Goal: Information Seeking & Learning: Learn about a topic

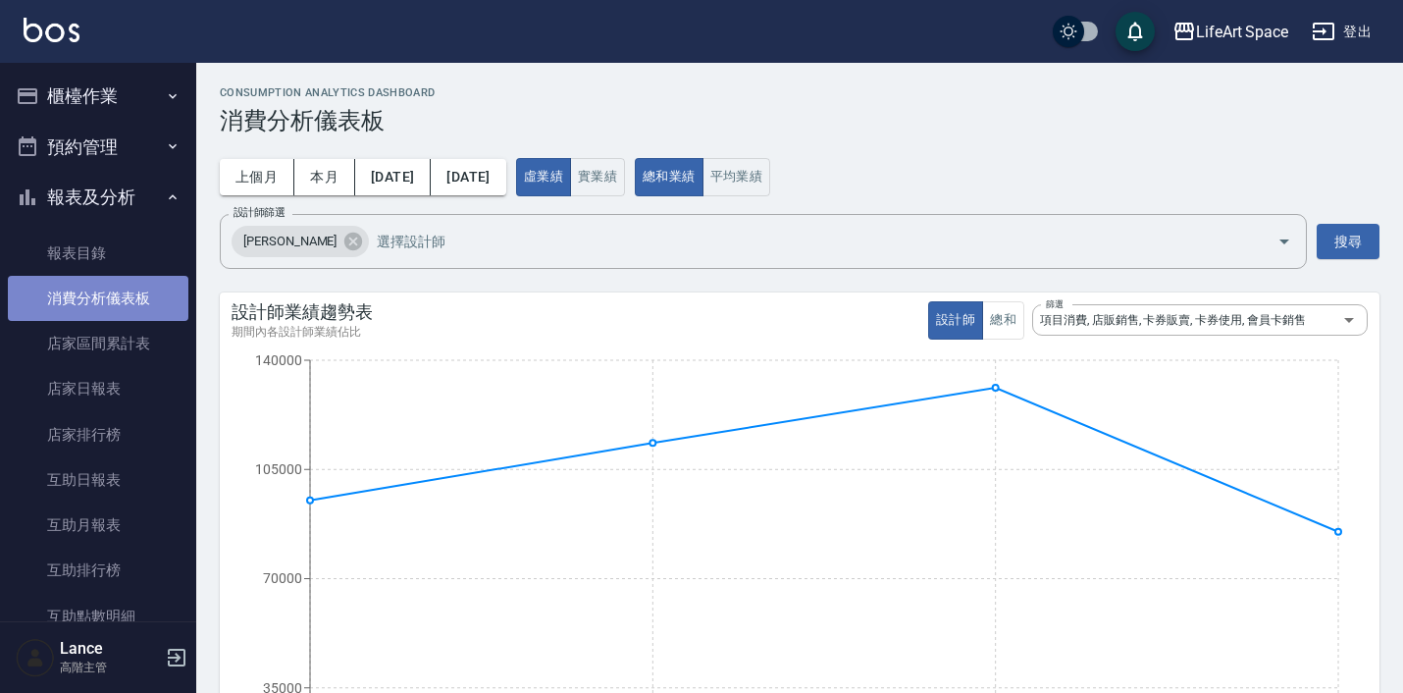
click at [129, 286] on link "消費分析儀表板" at bounding box center [98, 298] width 181 height 45
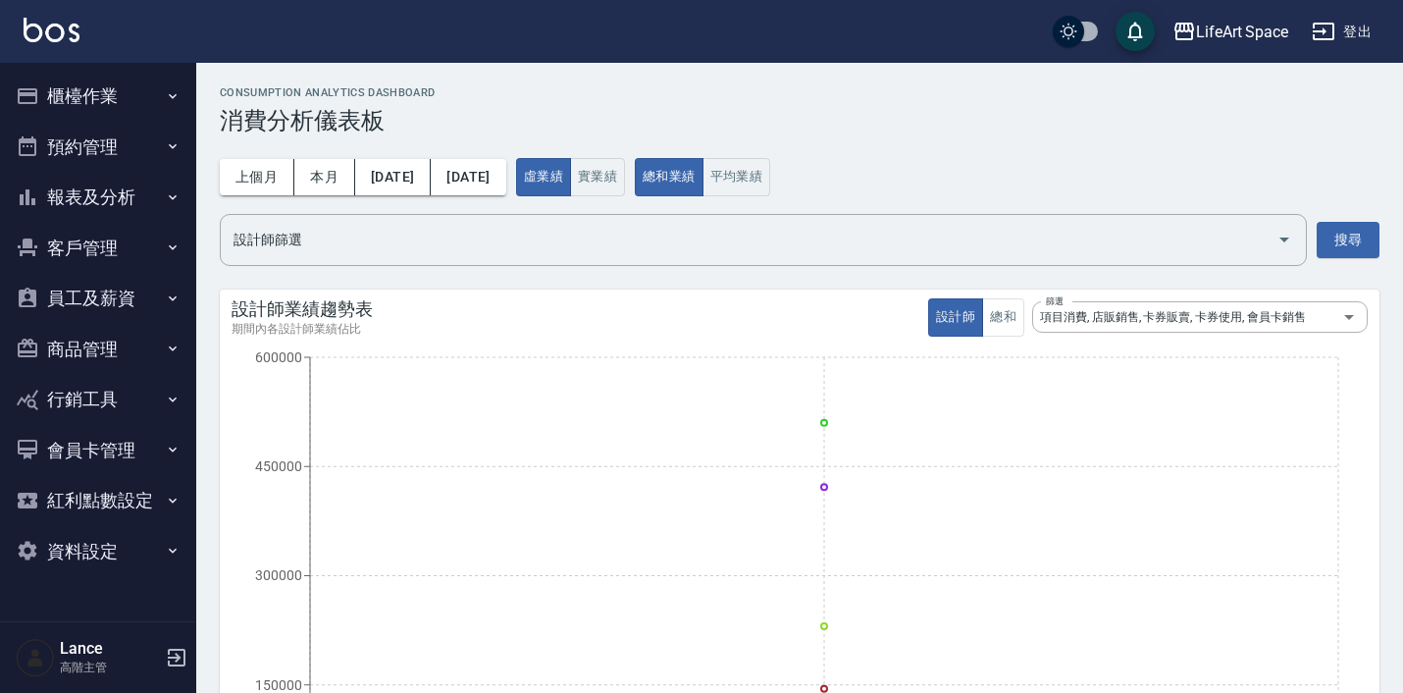
click at [118, 179] on button "報表及分析" at bounding box center [98, 197] width 181 height 51
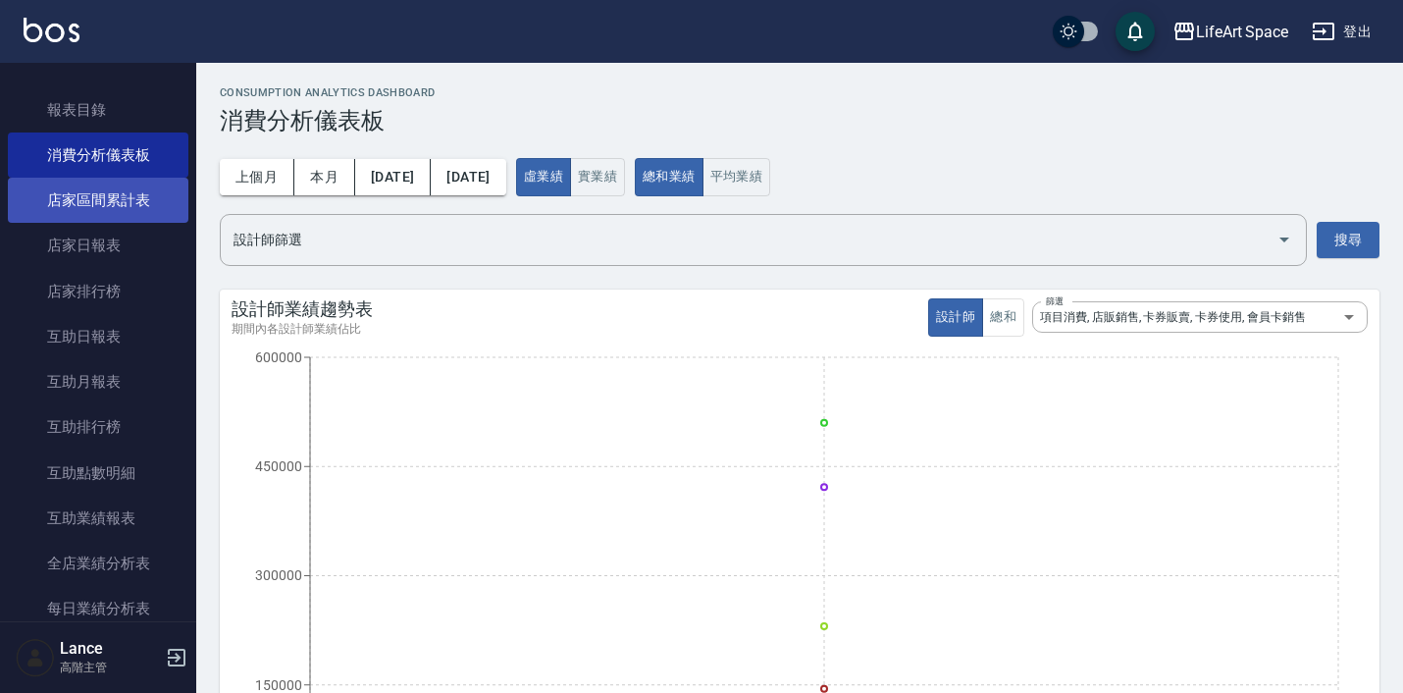
scroll to position [143, 0]
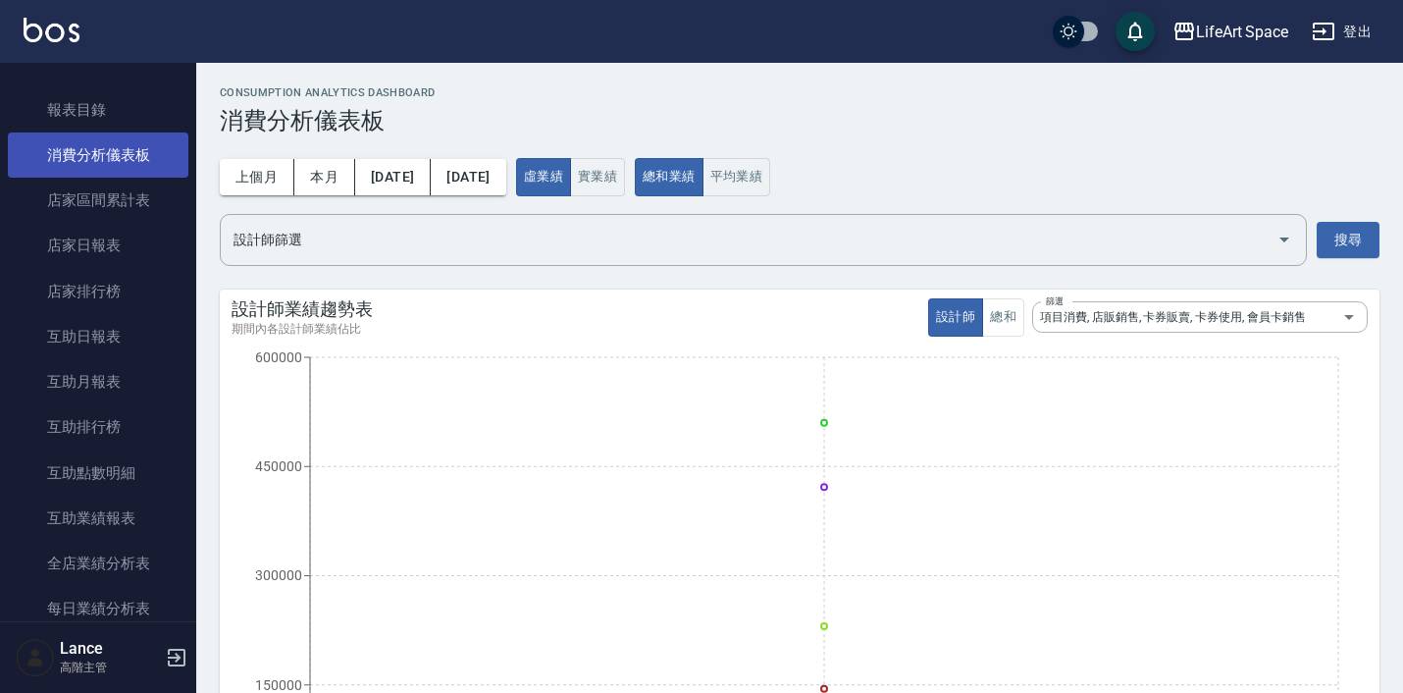
click at [130, 156] on link "消費分析儀表板" at bounding box center [98, 154] width 181 height 45
click at [393, 175] on button "[DATE]" at bounding box center [393, 177] width 76 height 36
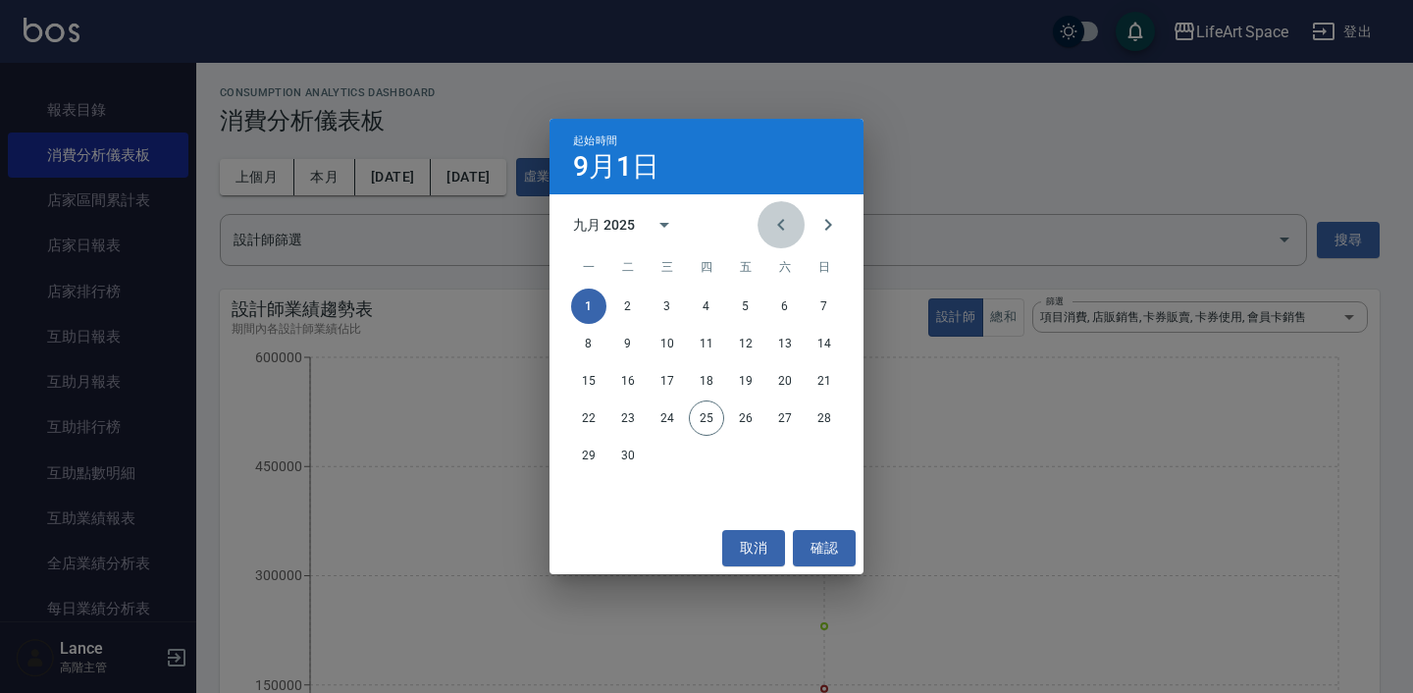
click at [769, 215] on icon "Previous month" at bounding box center [781, 225] width 24 height 24
click at [833, 304] on button "1" at bounding box center [824, 305] width 35 height 35
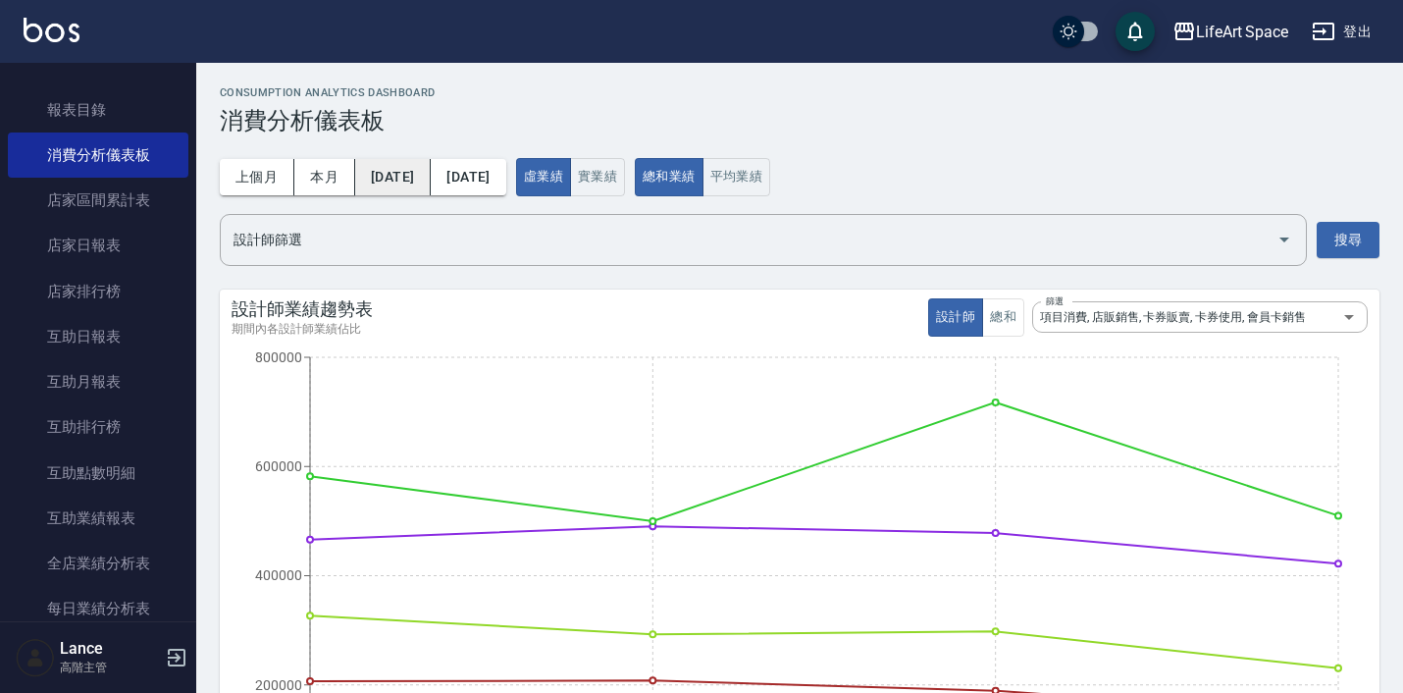
click at [397, 183] on button "[DATE]" at bounding box center [393, 177] width 76 height 36
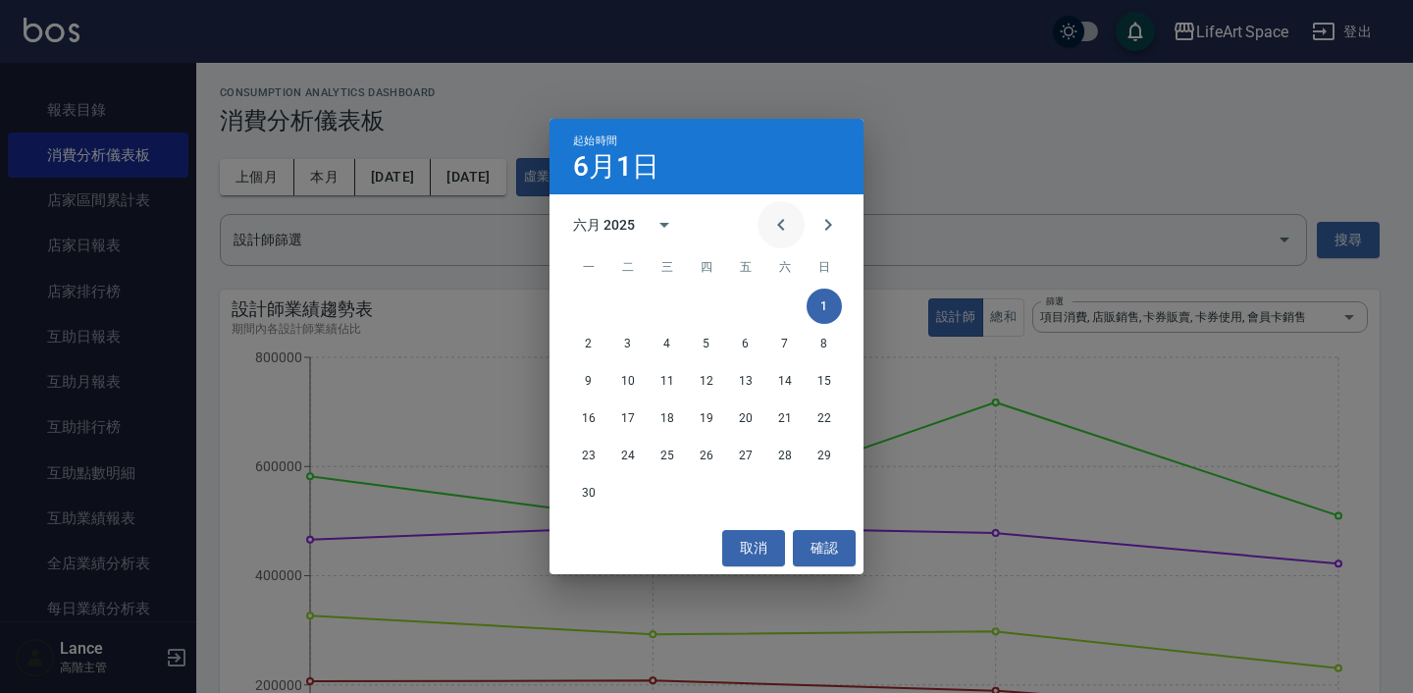
click at [778, 217] on icon "Previous month" at bounding box center [781, 225] width 24 height 24
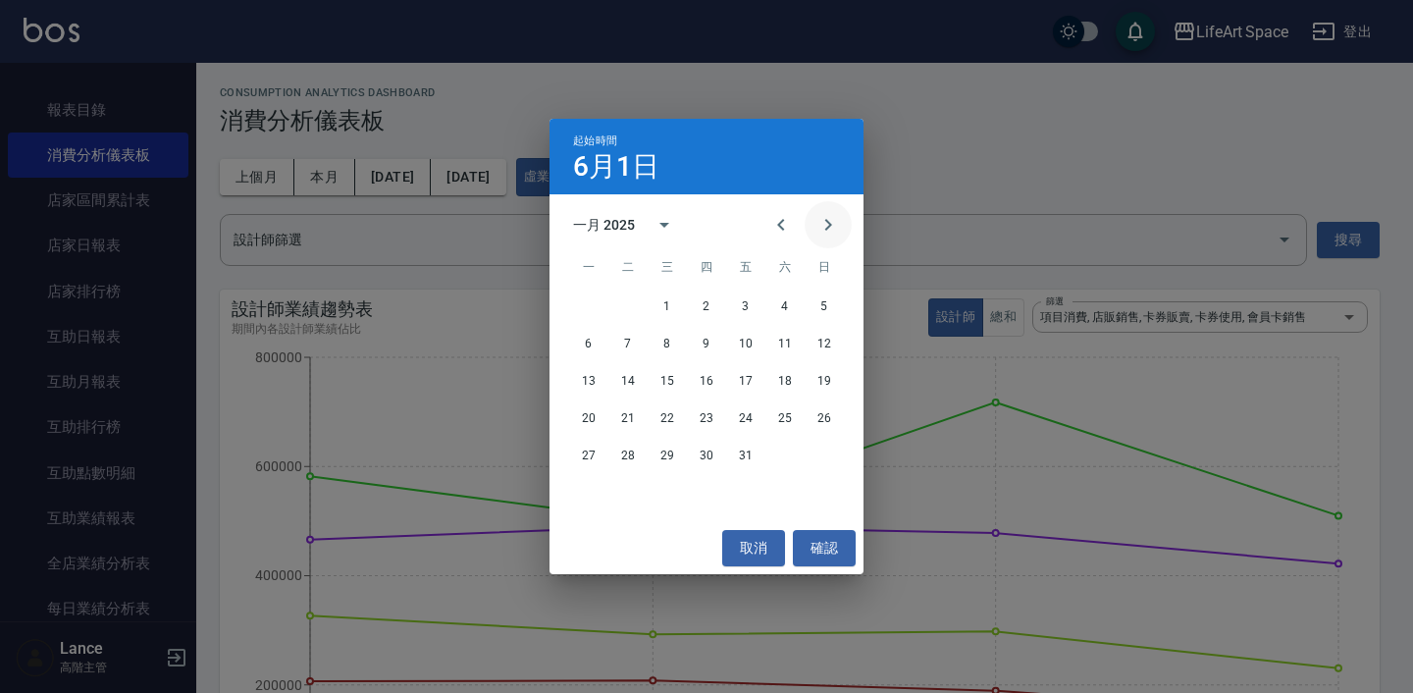
click at [836, 228] on icon "Next month" at bounding box center [828, 225] width 24 height 24
click at [782, 231] on icon "Previous month" at bounding box center [781, 225] width 24 height 24
click at [830, 237] on button "Next month" at bounding box center [828, 224] width 47 height 47
click at [830, 236] on icon "Next month" at bounding box center [828, 225] width 24 height 24
click at [773, 306] on button "1" at bounding box center [784, 305] width 35 height 35
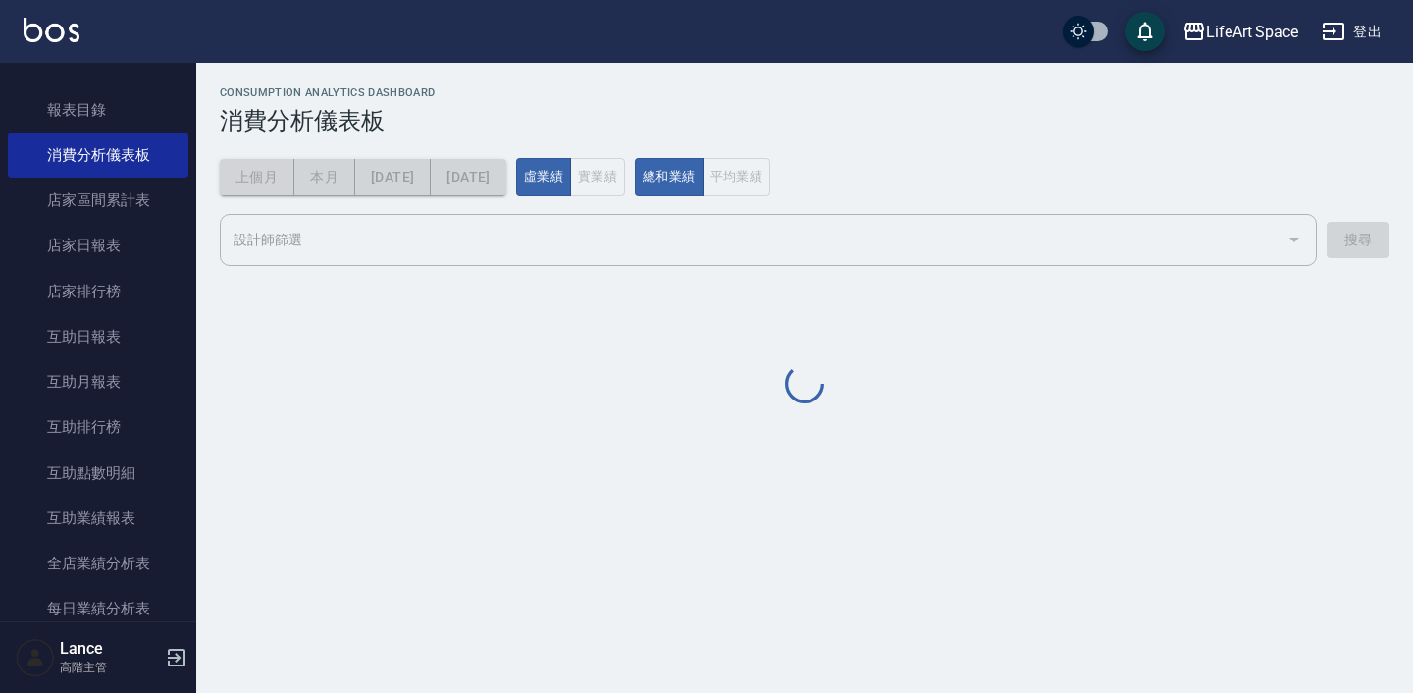
click at [506, 179] on div "上個月 本月 [DATE] [DATE]" at bounding box center [363, 177] width 287 height 36
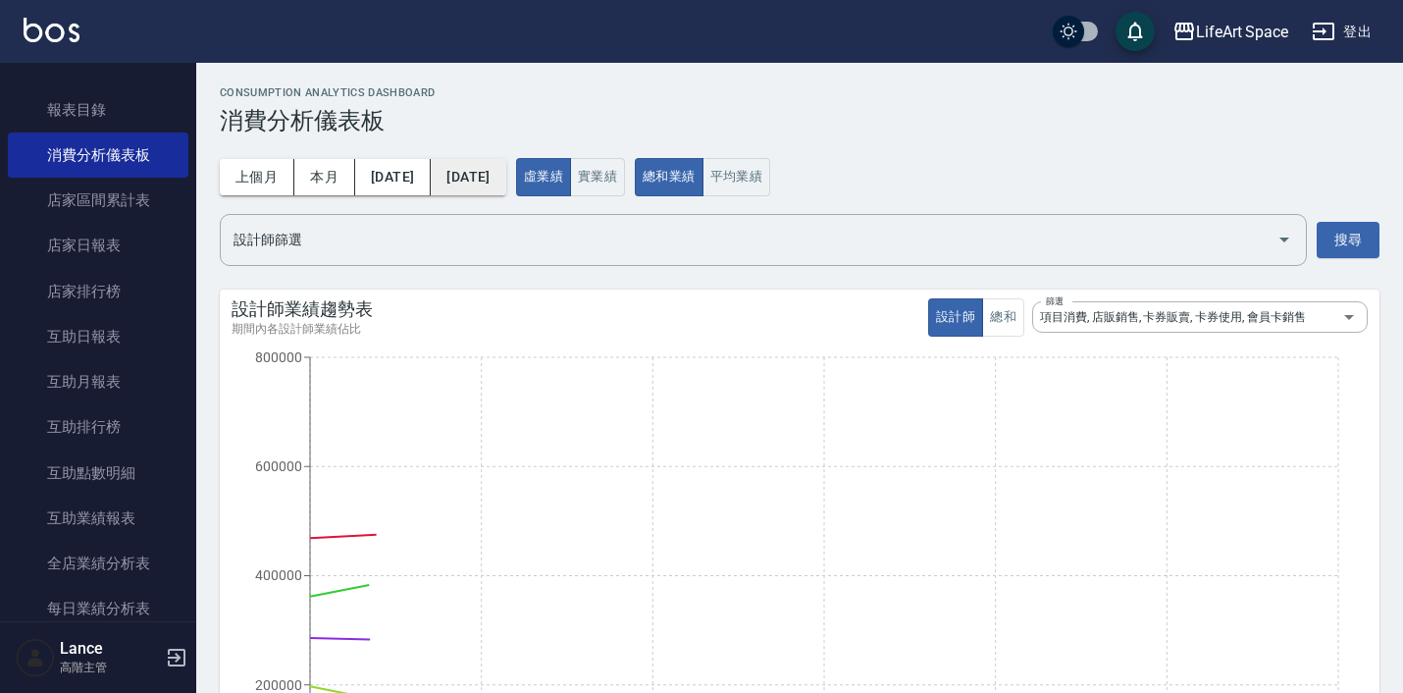
click at [505, 177] on button "[DATE]" at bounding box center [468, 177] width 75 height 36
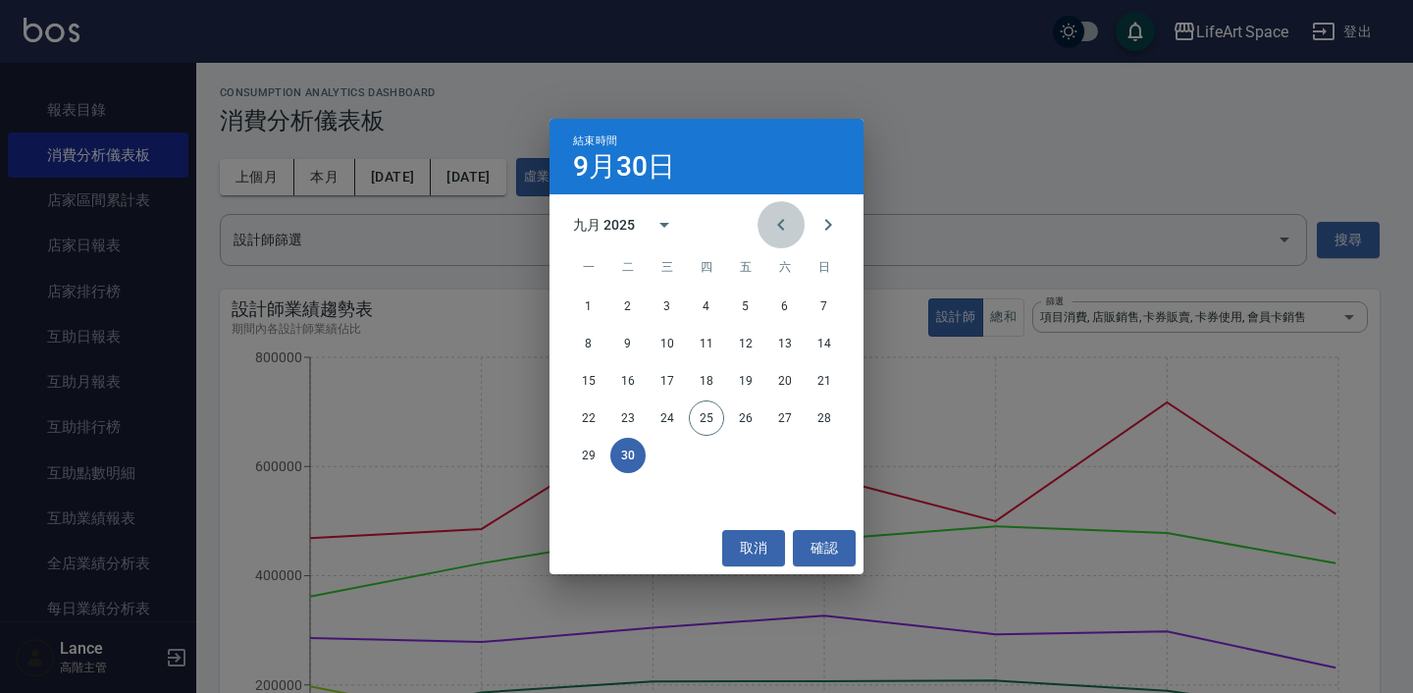
click at [778, 224] on icon "Previous month" at bounding box center [781, 225] width 24 height 24
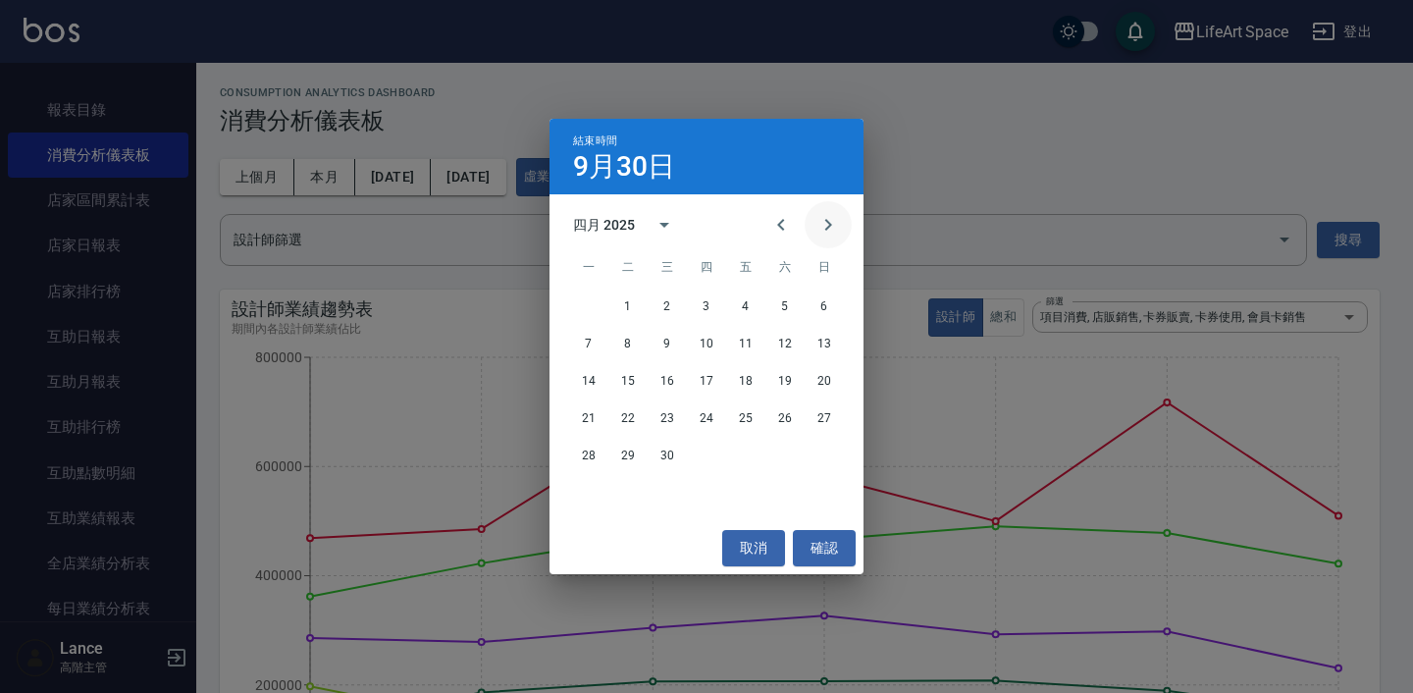
click at [830, 228] on icon "Next month" at bounding box center [828, 225] width 24 height 24
click at [789, 458] on button "31" at bounding box center [784, 455] width 35 height 35
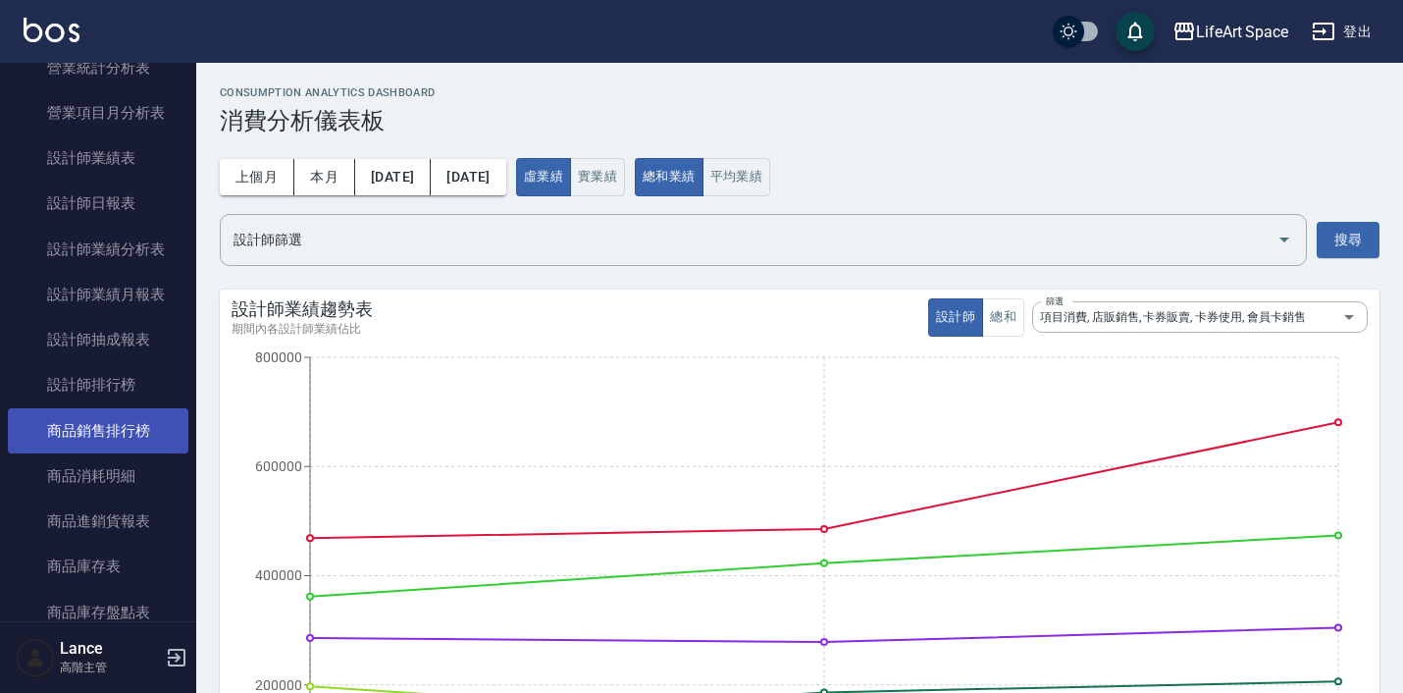
scroll to position [734, 0]
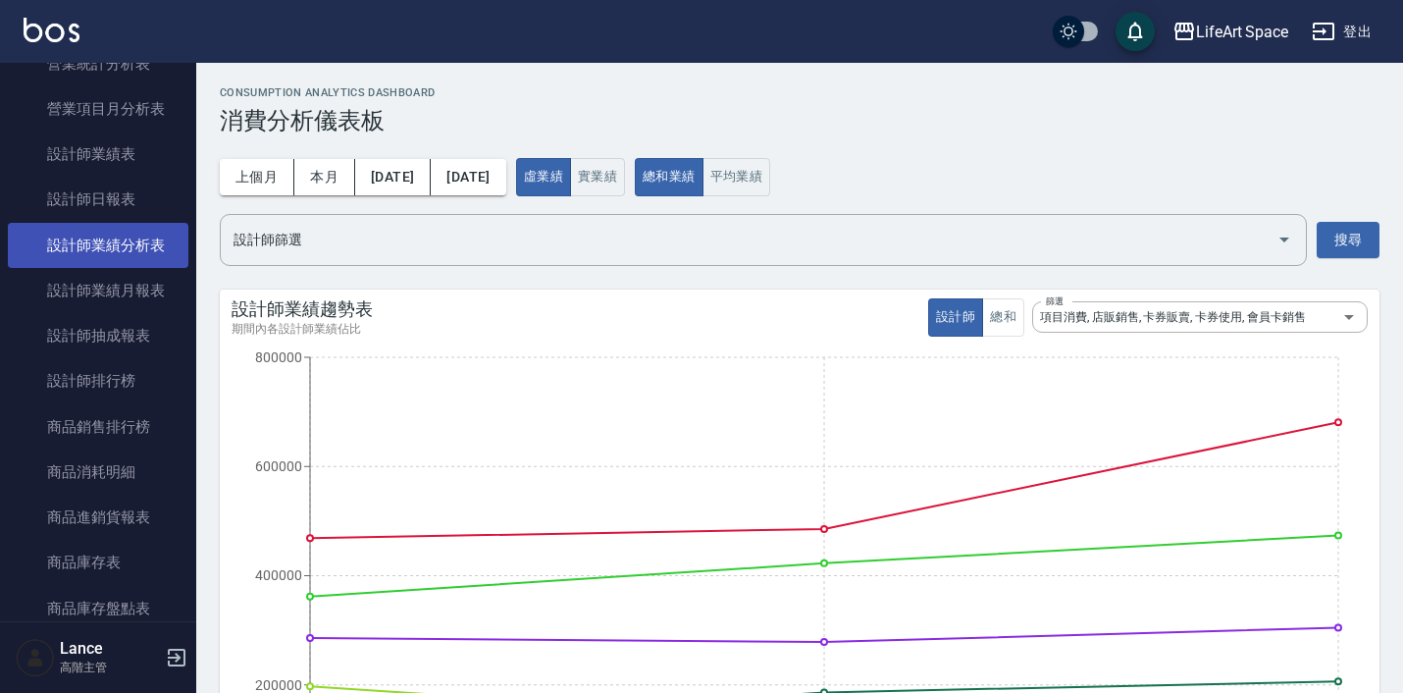
click at [127, 239] on link "設計師業績分析表" at bounding box center [98, 245] width 181 height 45
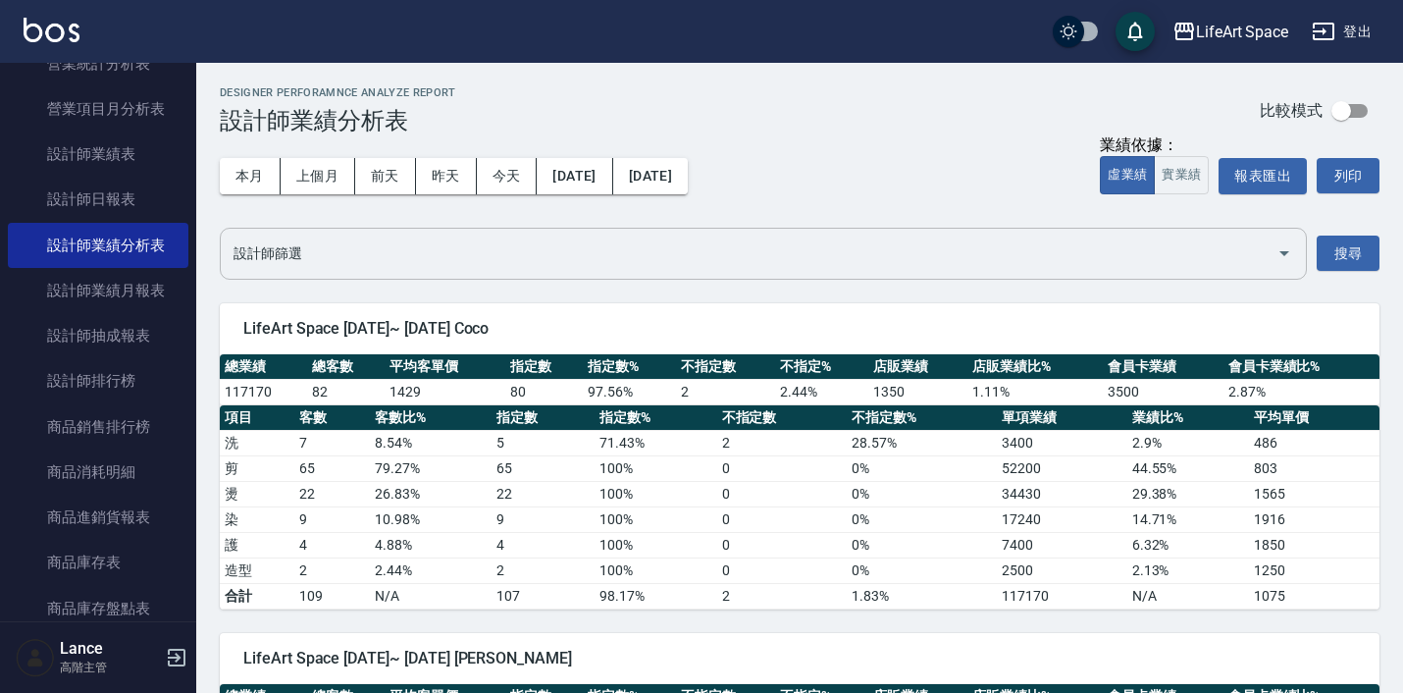
click at [514, 258] on input "設計師篩選" at bounding box center [749, 253] width 1040 height 34
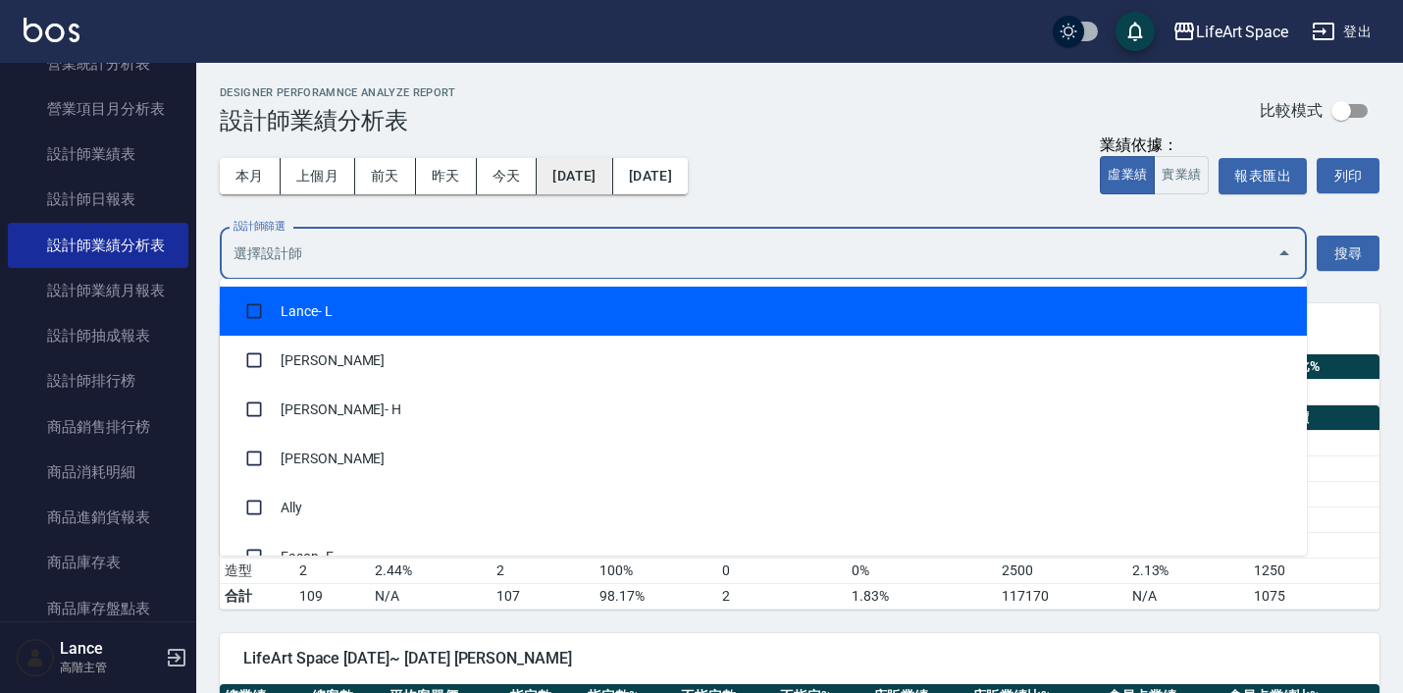
click at [560, 183] on button "[DATE]" at bounding box center [575, 176] width 76 height 36
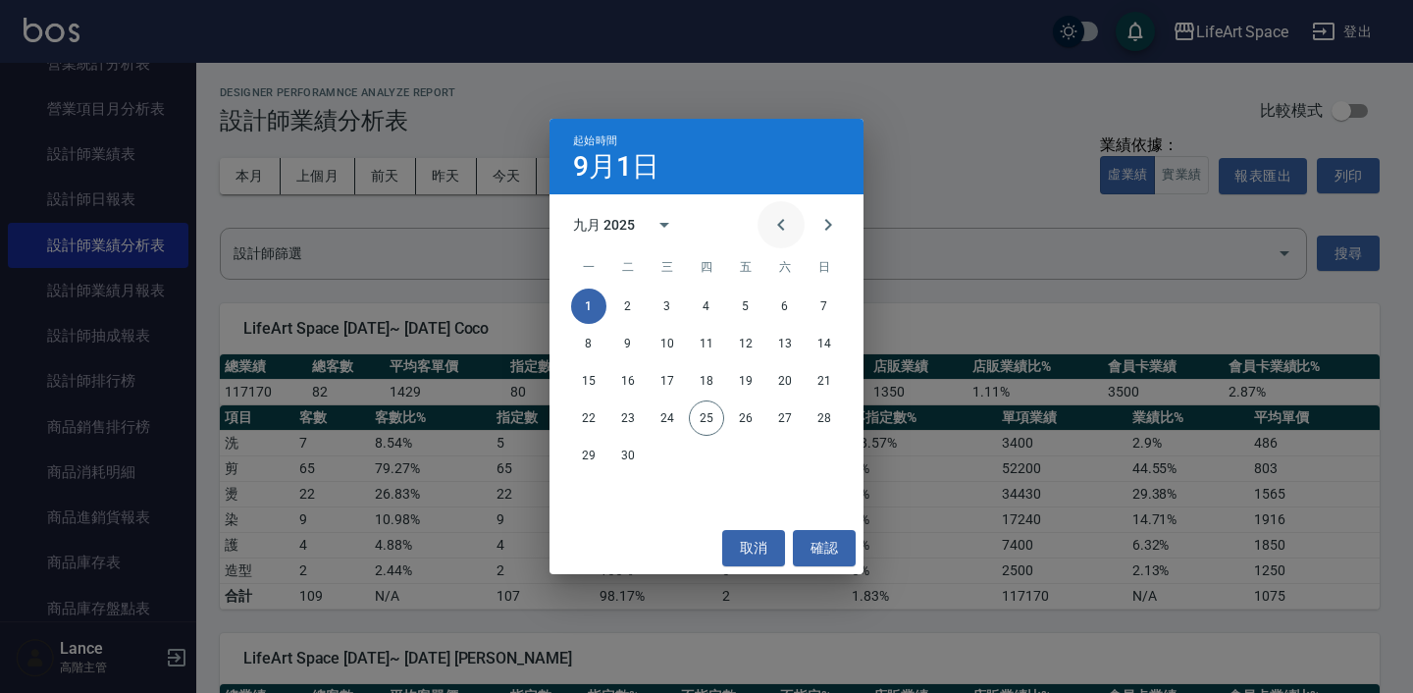
click at [773, 242] on button "Previous month" at bounding box center [781, 224] width 47 height 47
click at [836, 241] on button "Next month" at bounding box center [828, 224] width 47 height 47
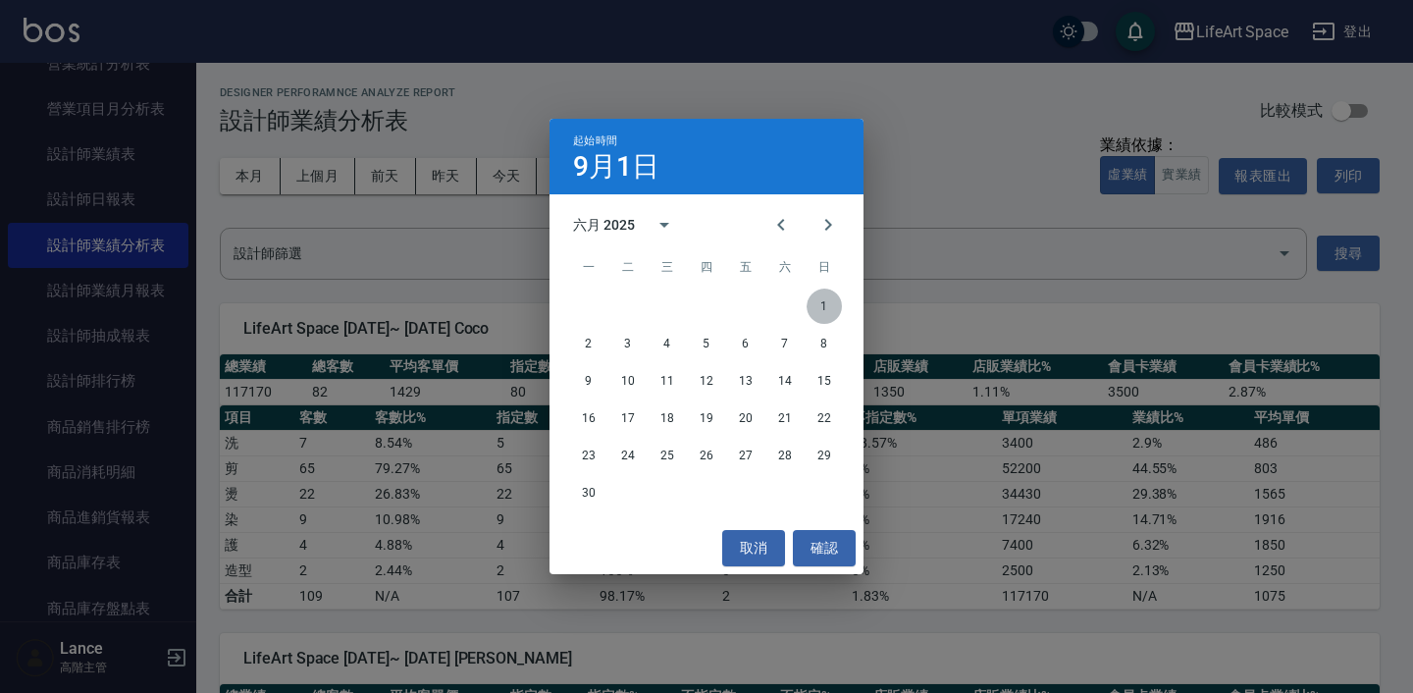
click at [824, 299] on button "1" at bounding box center [824, 305] width 35 height 35
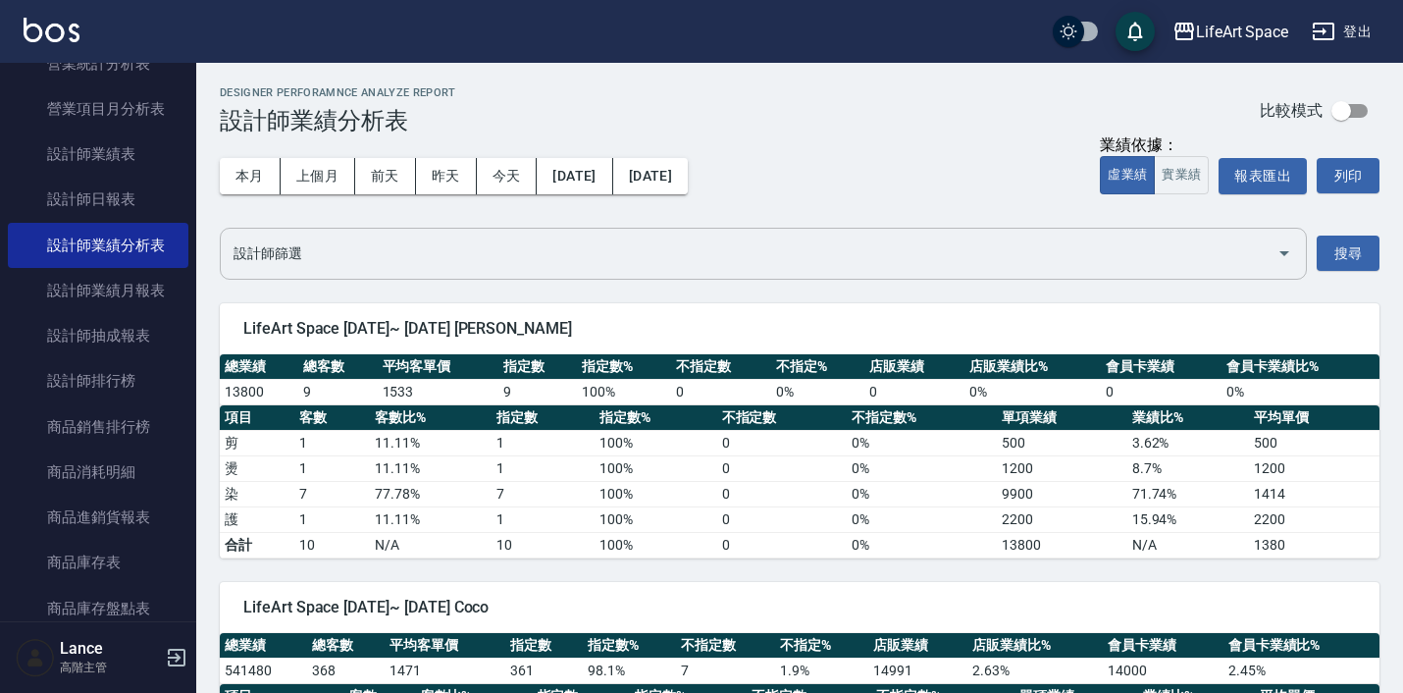
click at [571, 258] on input "設計師篩選" at bounding box center [749, 253] width 1040 height 34
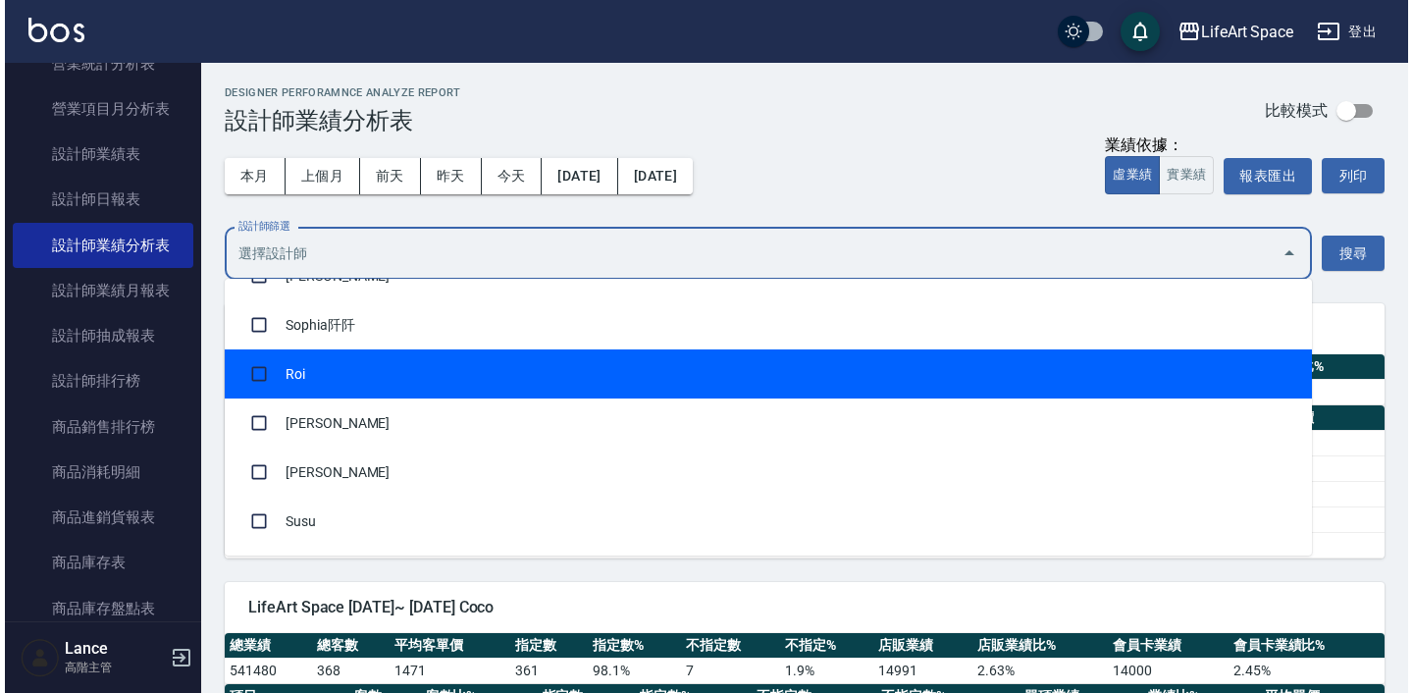
scroll to position [540, 0]
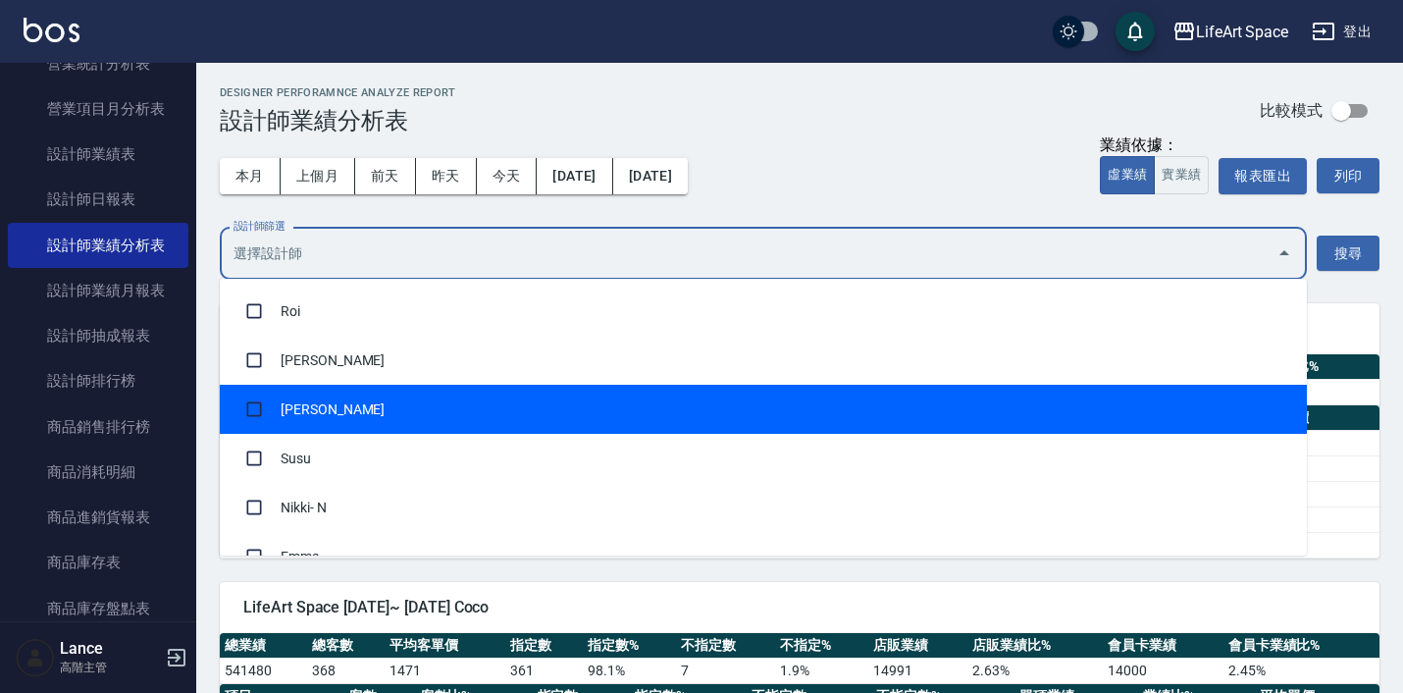
click at [498, 413] on li "[PERSON_NAME]" at bounding box center [763, 409] width 1087 height 49
checkbox input "true"
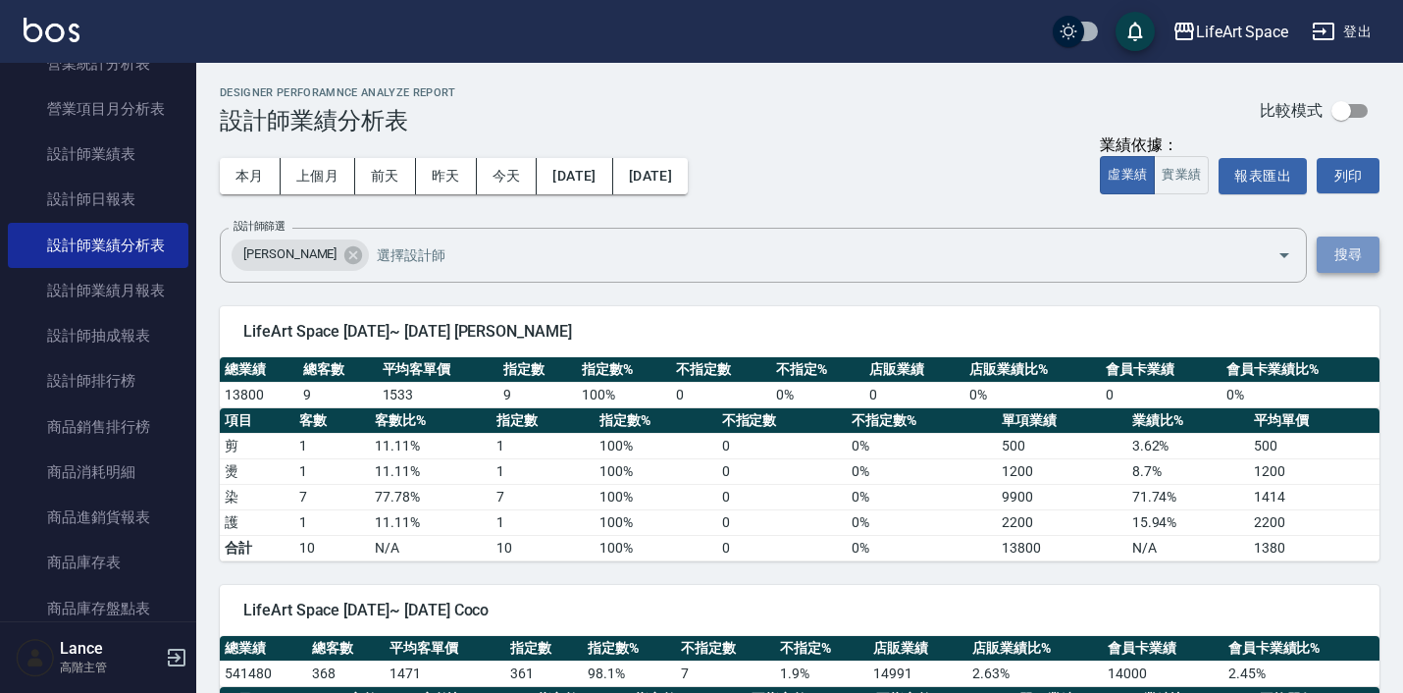
click at [1345, 262] on button "搜尋" at bounding box center [1348, 254] width 63 height 36
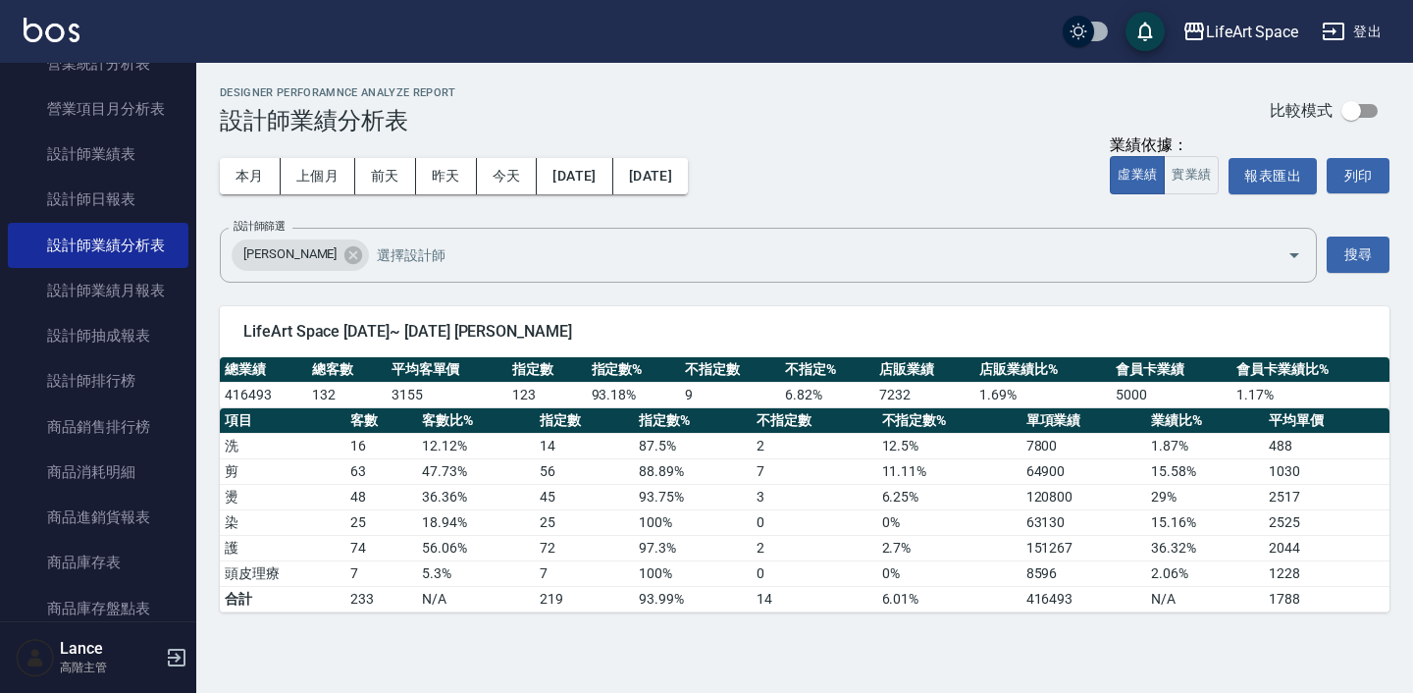
scroll to position [0, 0]
drag, startPoint x: 377, startPoint y: 390, endPoint x: 418, endPoint y: 390, distance: 41.2
click at [418, 390] on tr "416493 132 3155 123 93.18 % 9 6.82 % 7232 1.69 % 5000 1.17 %" at bounding box center [805, 395] width 1170 height 26
click at [418, 390] on td "3155" at bounding box center [448, 395] width 122 height 26
drag, startPoint x: 381, startPoint y: 394, endPoint x: 430, endPoint y: 394, distance: 49.1
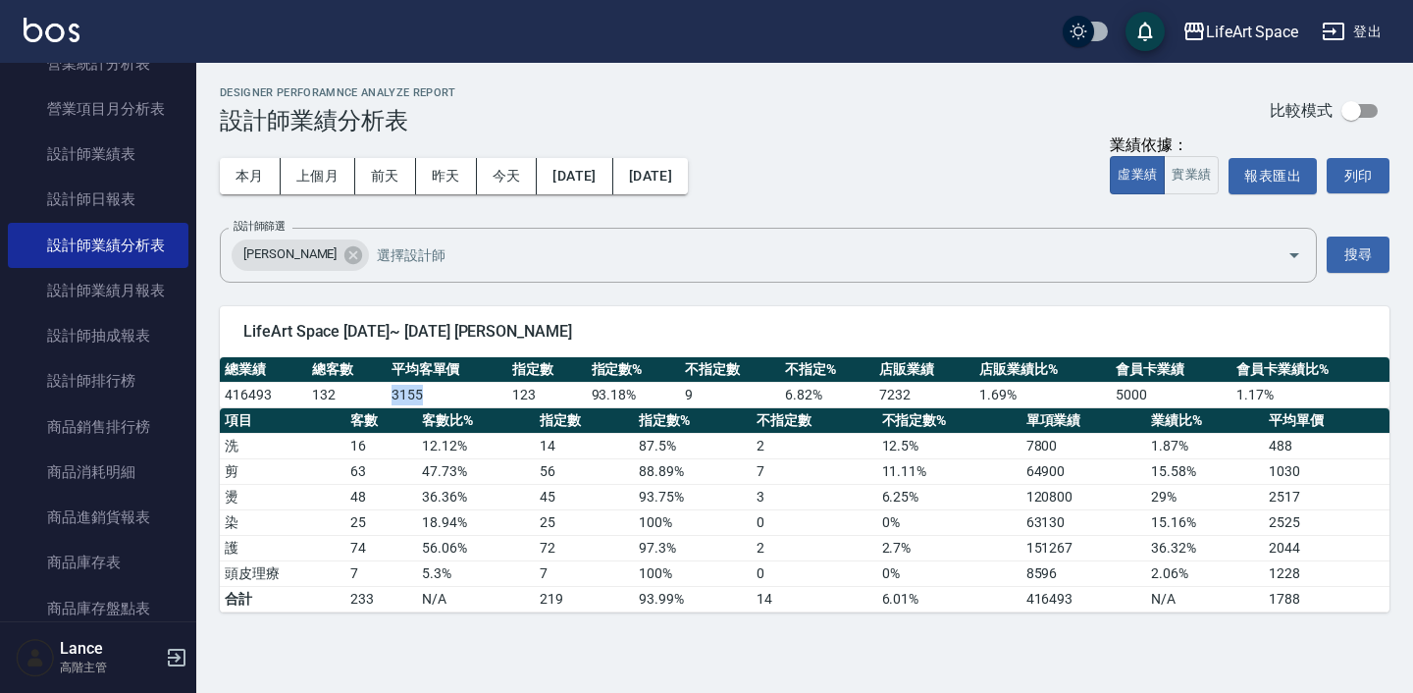
click at [430, 394] on tr "416493 132 3155 123 93.18 % 9 6.82 % 7232 1.69 % 5000 1.17 %" at bounding box center [805, 395] width 1170 height 26
click at [430, 394] on td "3155" at bounding box center [448, 395] width 122 height 26
click at [496, 394] on td "3155" at bounding box center [448, 395] width 122 height 26
drag, startPoint x: 415, startPoint y: 498, endPoint x: 469, endPoint y: 496, distance: 54.0
click at [469, 496] on tr "燙 48 36.36 % 45 93.75 % 3 6.25 % 120800 29 % 2517" at bounding box center [805, 497] width 1170 height 26
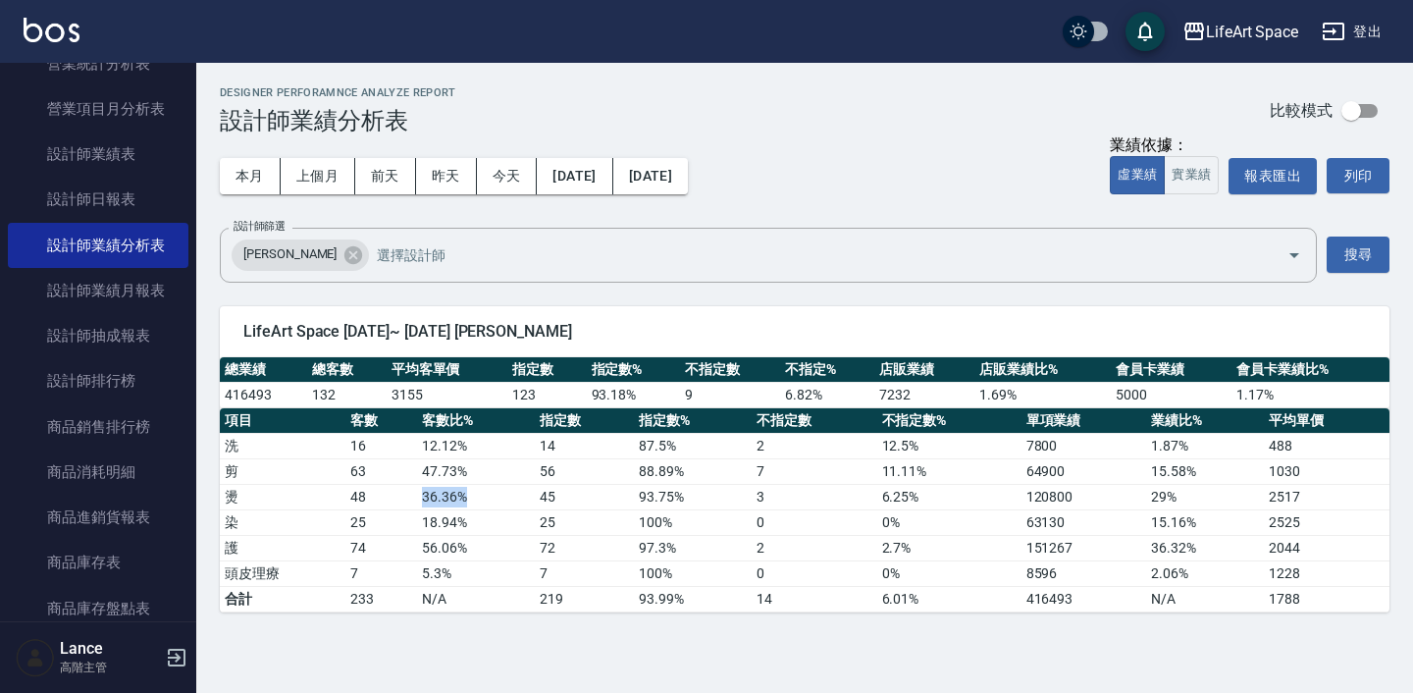
click at [469, 496] on td "36.36 %" at bounding box center [476, 497] width 118 height 26
drag, startPoint x: 412, startPoint y: 525, endPoint x: 472, endPoint y: 527, distance: 59.9
click at [472, 527] on tr "染 25 18.94 % 25 100 % 0 0 % 63130 15.16 % 2525" at bounding box center [805, 522] width 1170 height 26
click at [472, 527] on td "18.94 %" at bounding box center [476, 522] width 118 height 26
drag, startPoint x: 415, startPoint y: 526, endPoint x: 511, endPoint y: 523, distance: 96.2
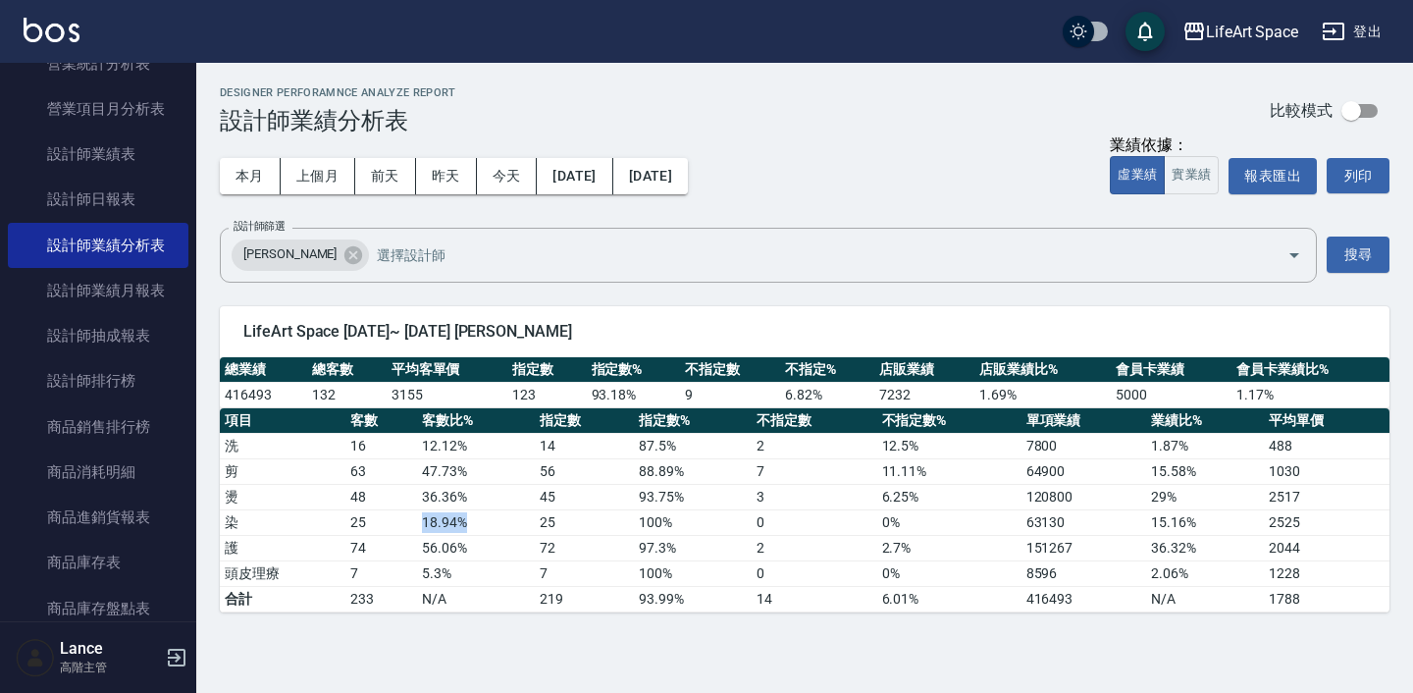
click at [511, 523] on tr "染 25 18.94 % 25 100 % 0 0 % 63130 15.16 % 2525" at bounding box center [805, 522] width 1170 height 26
click at [520, 472] on td "47.73 %" at bounding box center [476, 471] width 118 height 26
drag, startPoint x: 308, startPoint y: 390, endPoint x: 332, endPoint y: 390, distance: 23.6
click at [332, 390] on td "132" at bounding box center [346, 395] width 79 height 26
click at [455, 465] on td "47.73 %" at bounding box center [476, 471] width 118 height 26
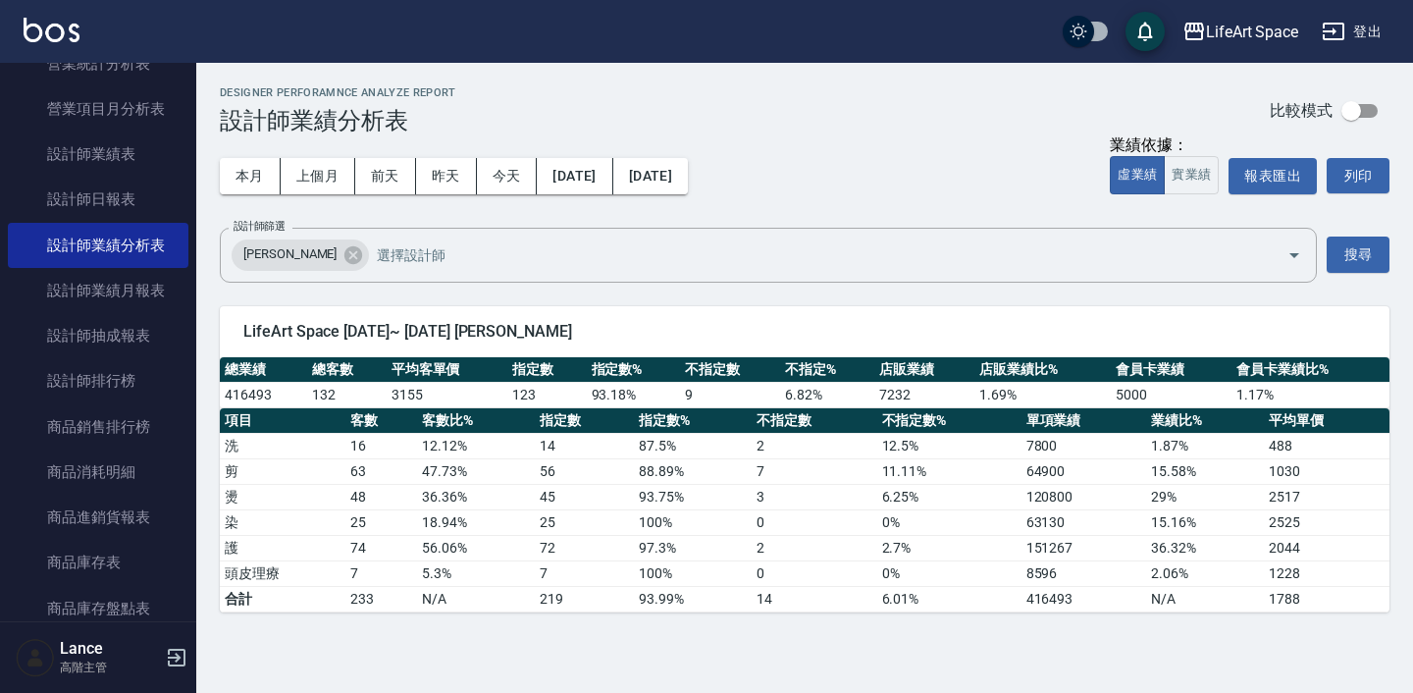
click at [895, 143] on div "本月 上個月 前天 昨天 今天 [DATE] [DATE] 業績依據： 虛業績 實業績 報表匯出 列印" at bounding box center [805, 175] width 1170 height 83
click at [919, 118] on div "Designer Perforamnce Analyze Report 設計師業績分析表 比較模式" at bounding box center [805, 110] width 1170 height 48
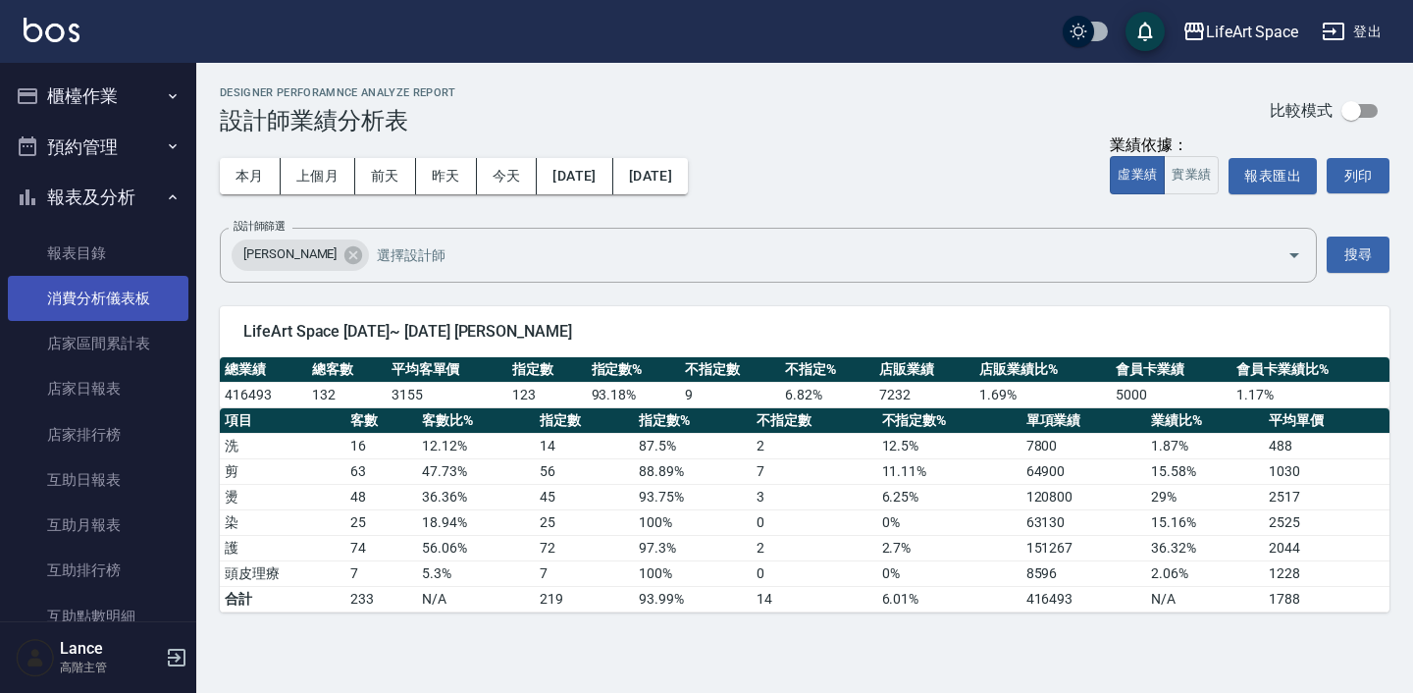
click at [137, 306] on link "消費分析儀表板" at bounding box center [98, 298] width 181 height 45
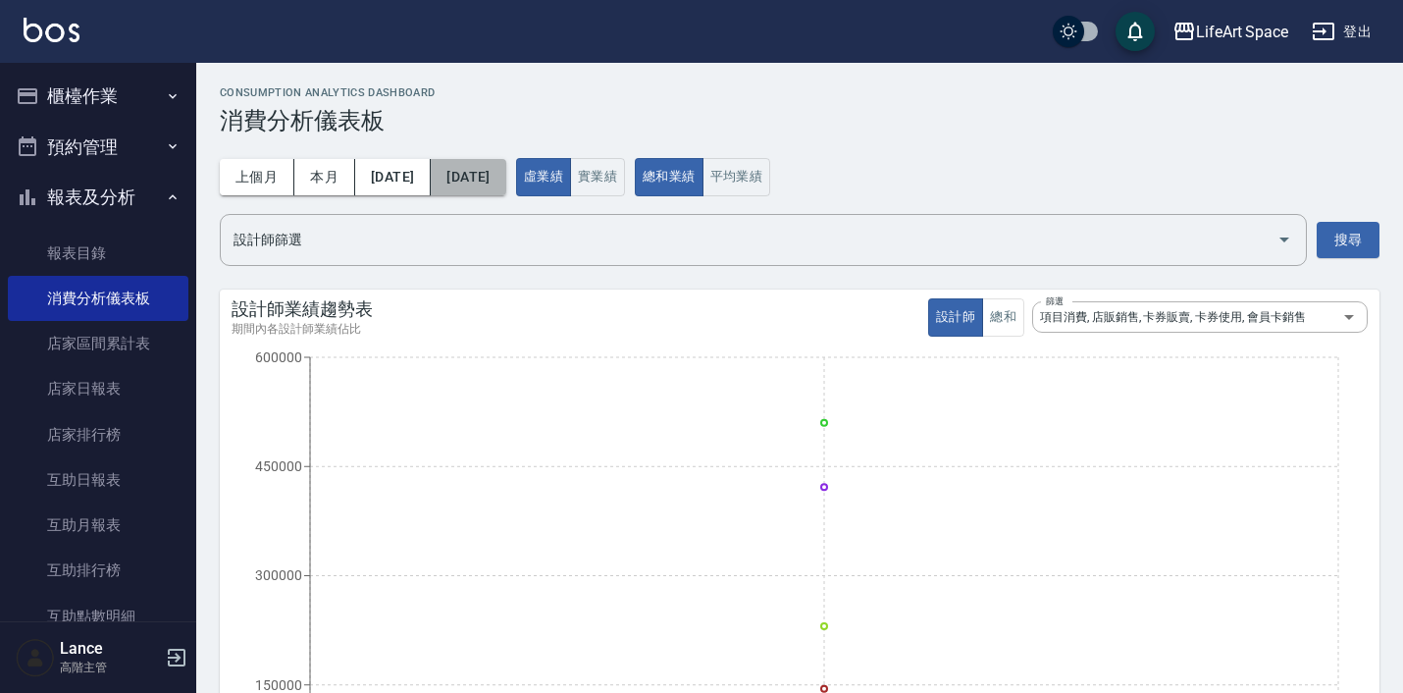
click at [467, 173] on button "[DATE]" at bounding box center [468, 177] width 75 height 36
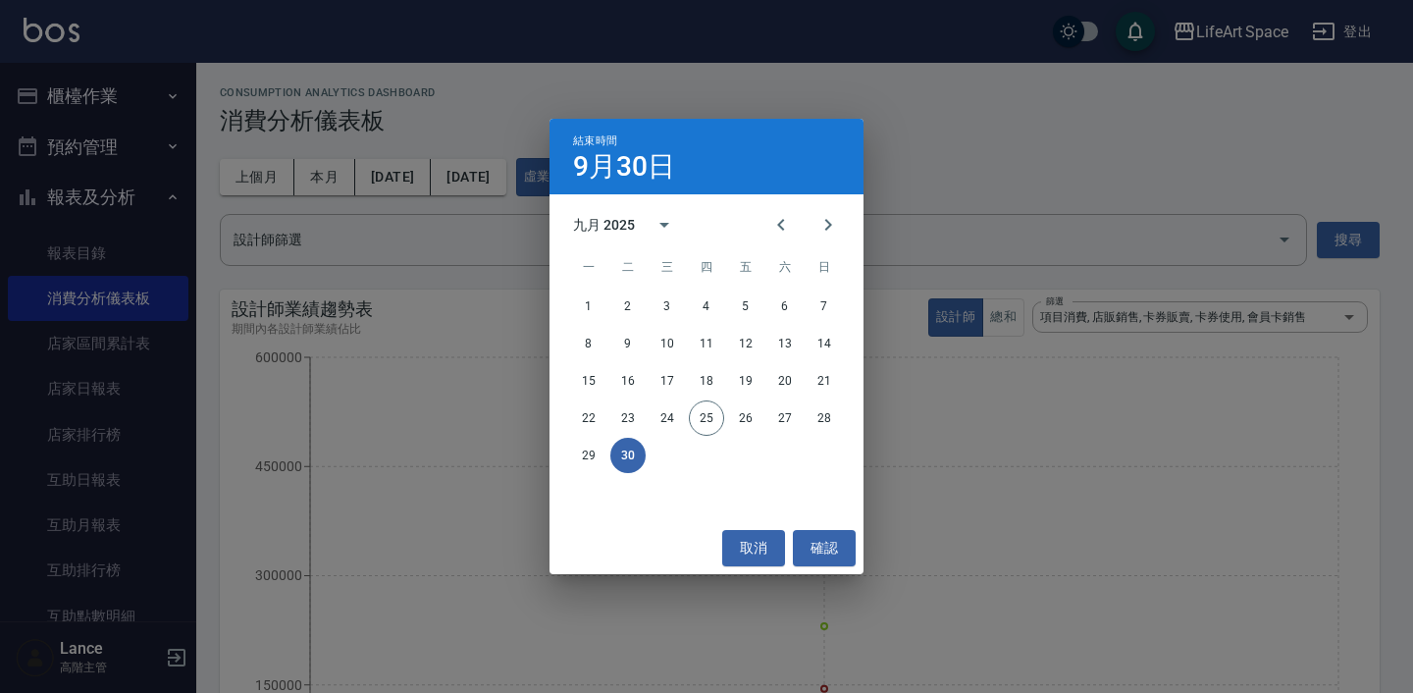
click at [666, 162] on h4 "9月30日" at bounding box center [624, 167] width 102 height 24
click at [411, 199] on div "結束時間 9月30日 九月 2025 一 二 三 四 五 六 日 1 2 3 4 5 6 7 8 9 10 11 12 13 14 15 16 17 18 1…" at bounding box center [706, 346] width 1413 height 693
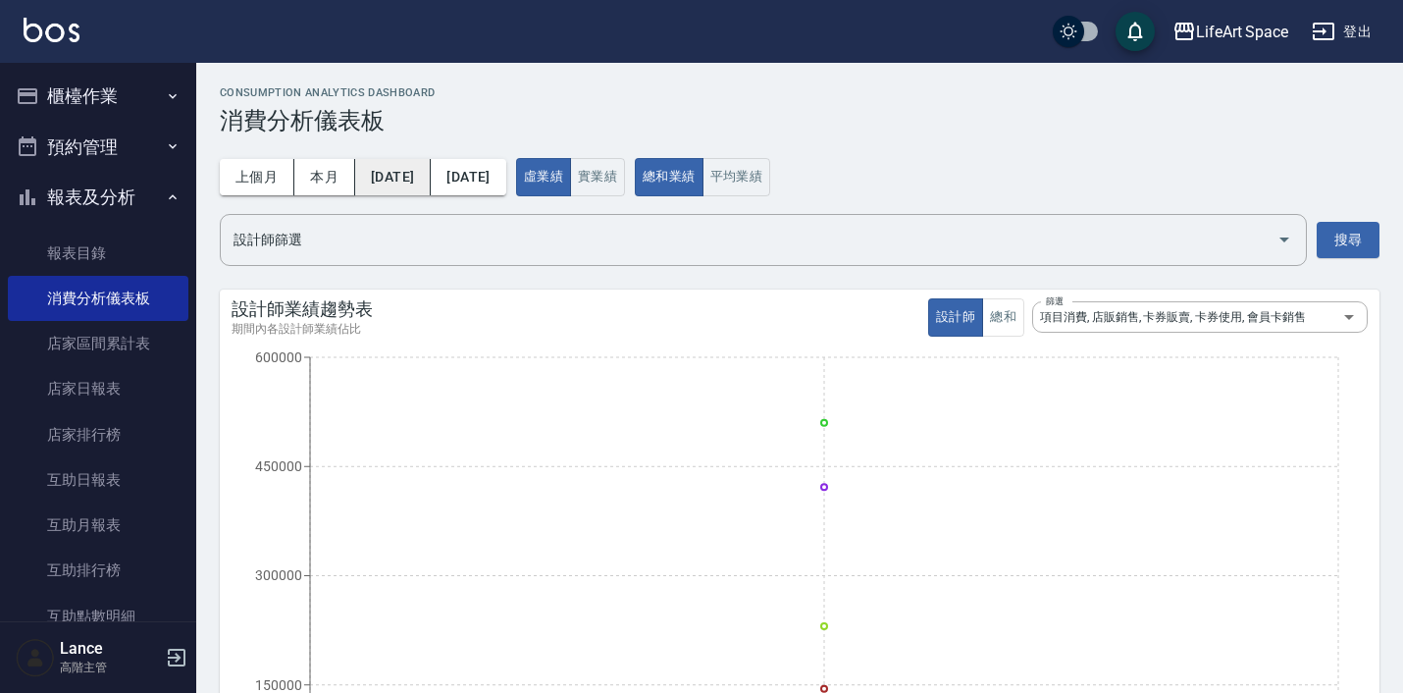
click at [411, 190] on button "[DATE]" at bounding box center [393, 177] width 76 height 36
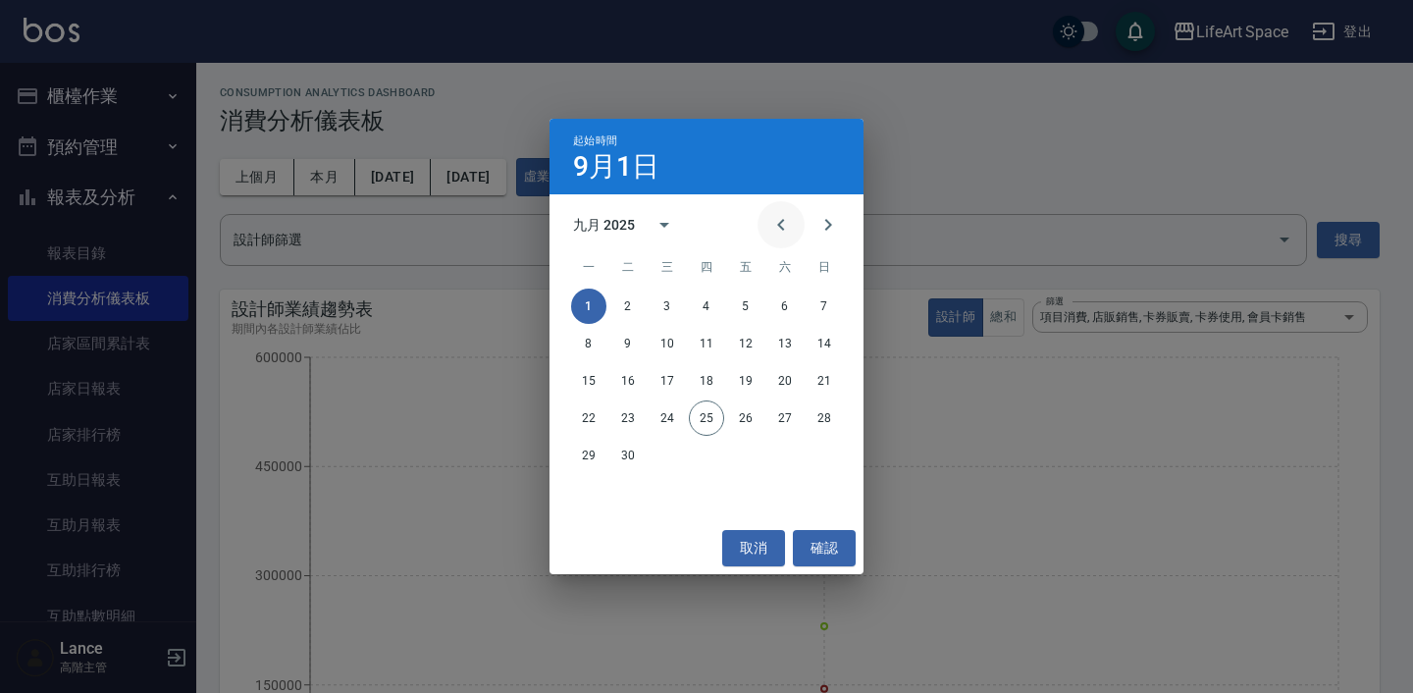
click at [764, 226] on button "Previous month" at bounding box center [781, 224] width 47 height 47
click at [837, 299] on button "1" at bounding box center [824, 305] width 35 height 35
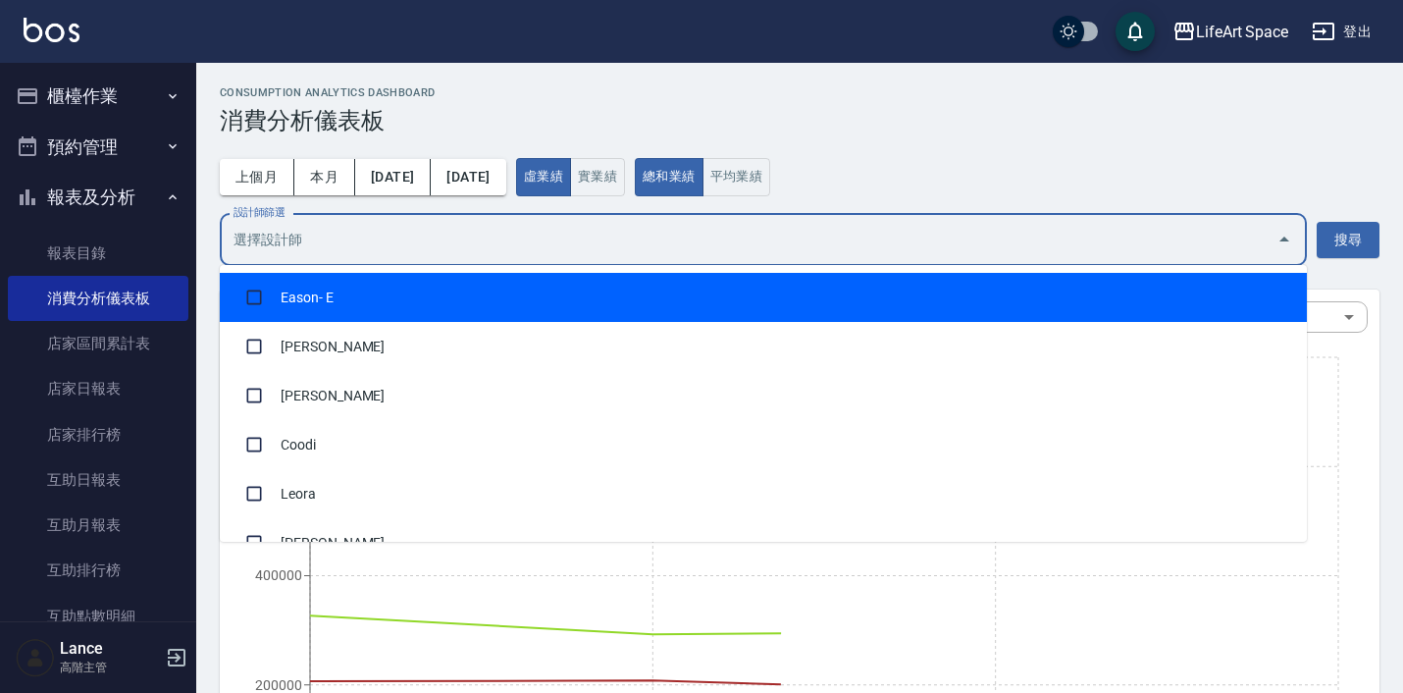
click at [539, 254] on input "設計師篩選" at bounding box center [749, 240] width 1040 height 34
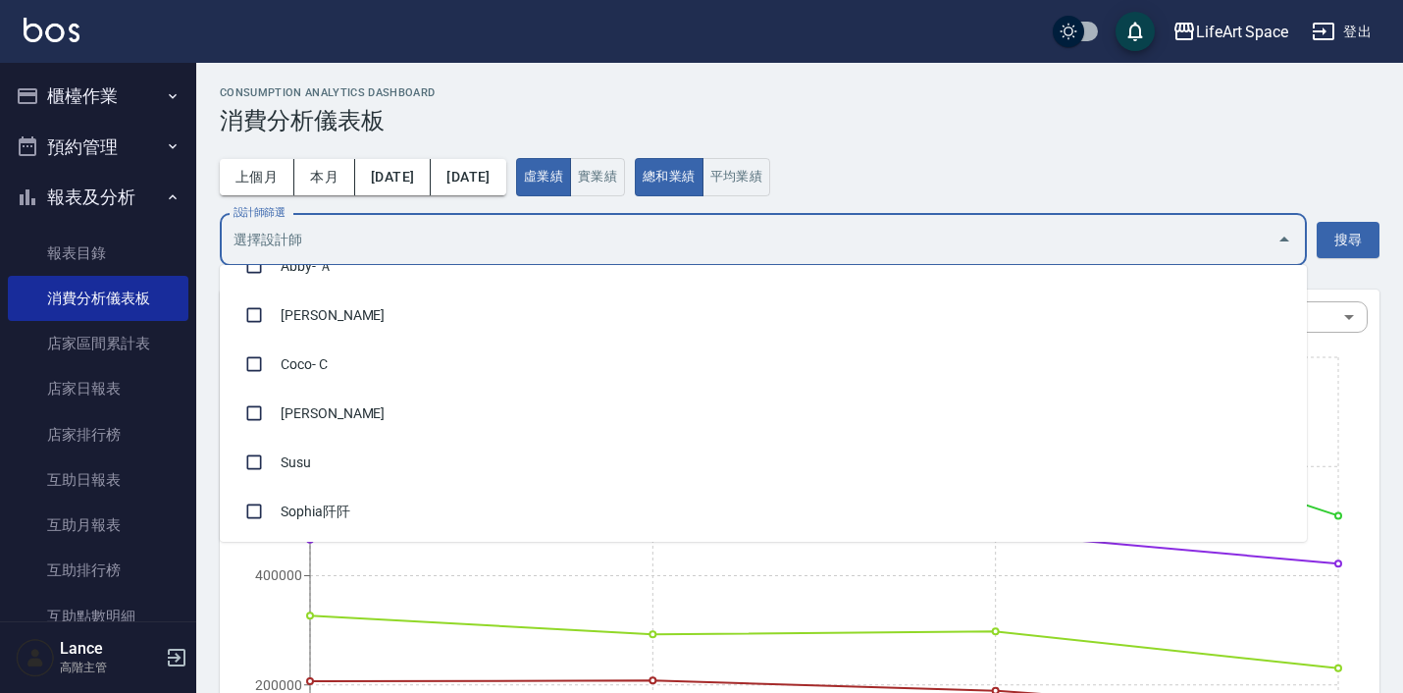
scroll to position [372, 0]
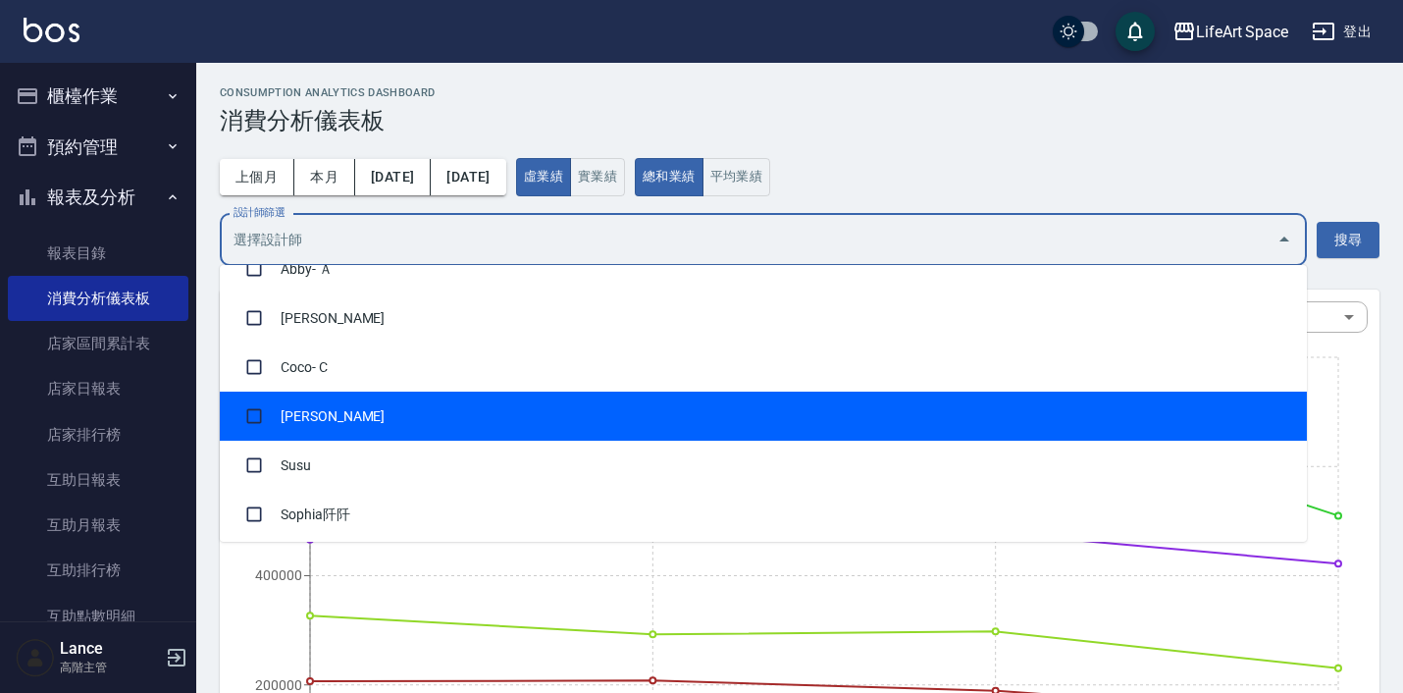
click at [506, 414] on li "[PERSON_NAME]" at bounding box center [763, 416] width 1087 height 49
checkbox input "true"
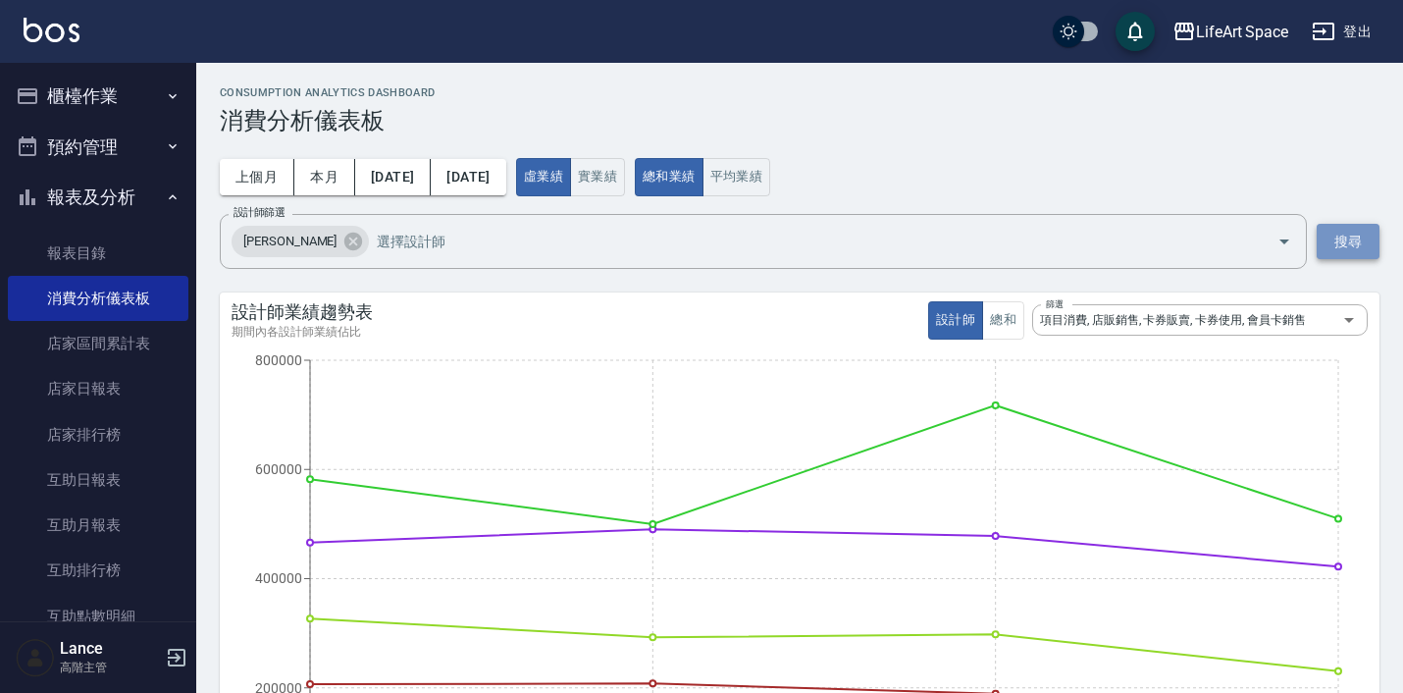
click at [1353, 242] on button "搜尋" at bounding box center [1348, 242] width 63 height 36
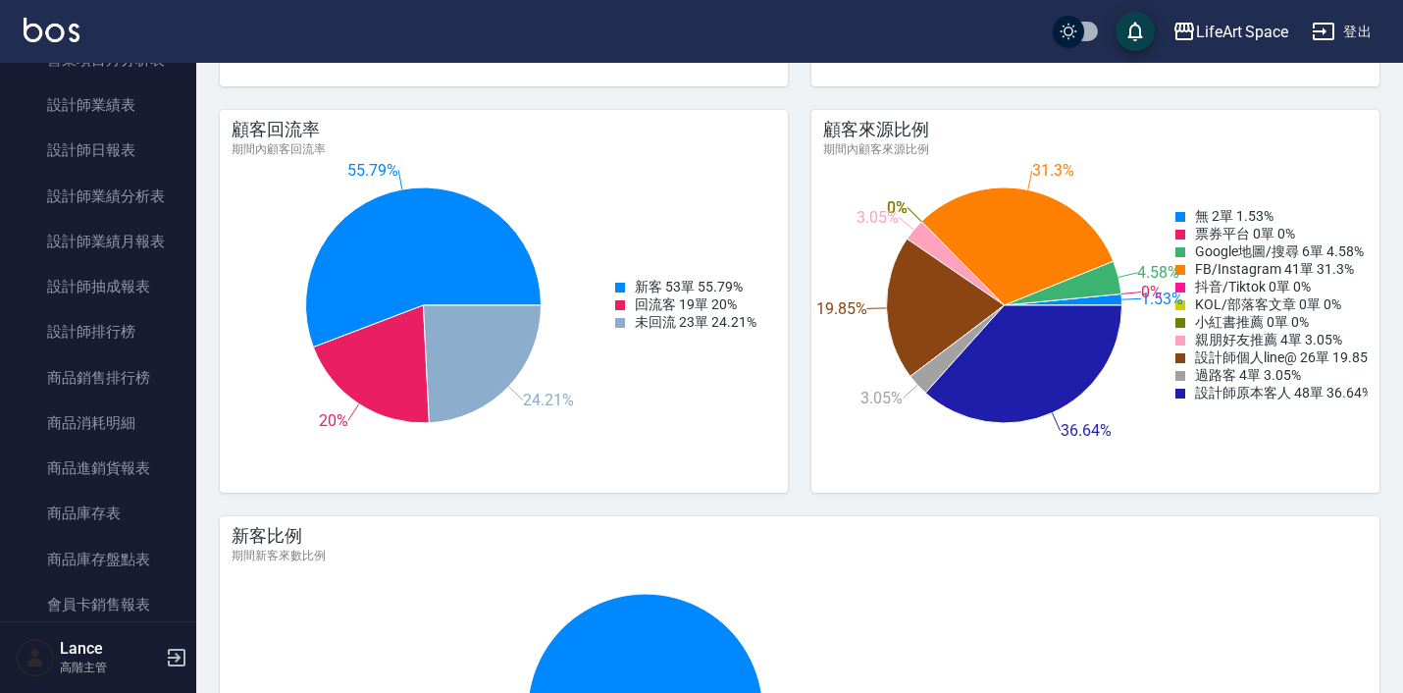
scroll to position [781, 0]
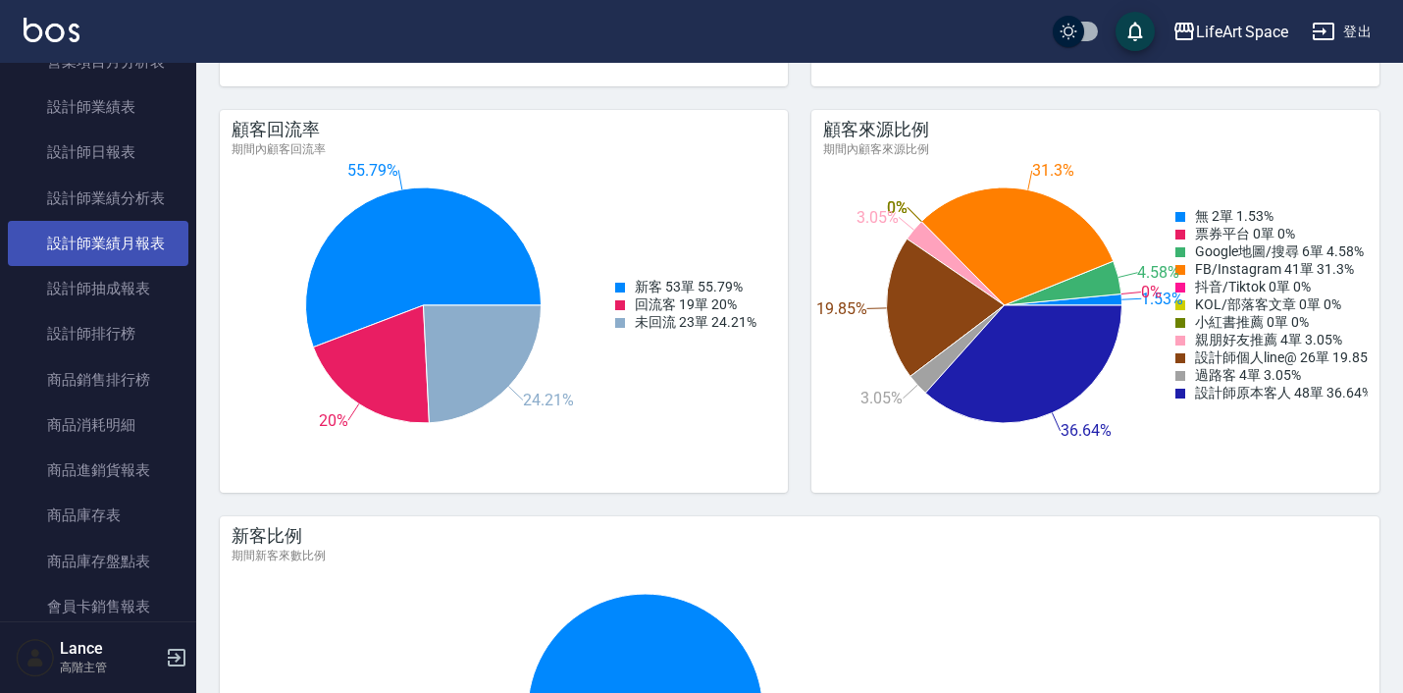
click at [137, 241] on link "設計師業績月報表" at bounding box center [98, 243] width 181 height 45
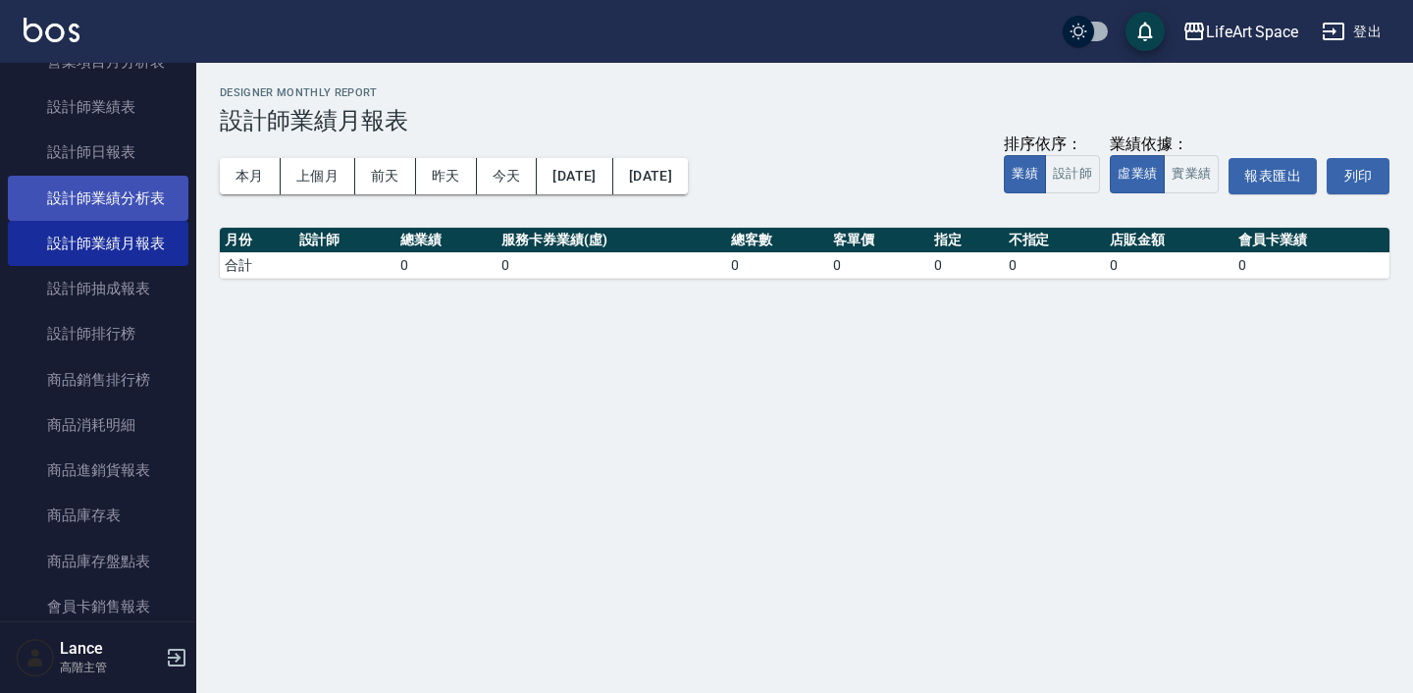
click at [137, 182] on link "設計師業績分析表" at bounding box center [98, 198] width 181 height 45
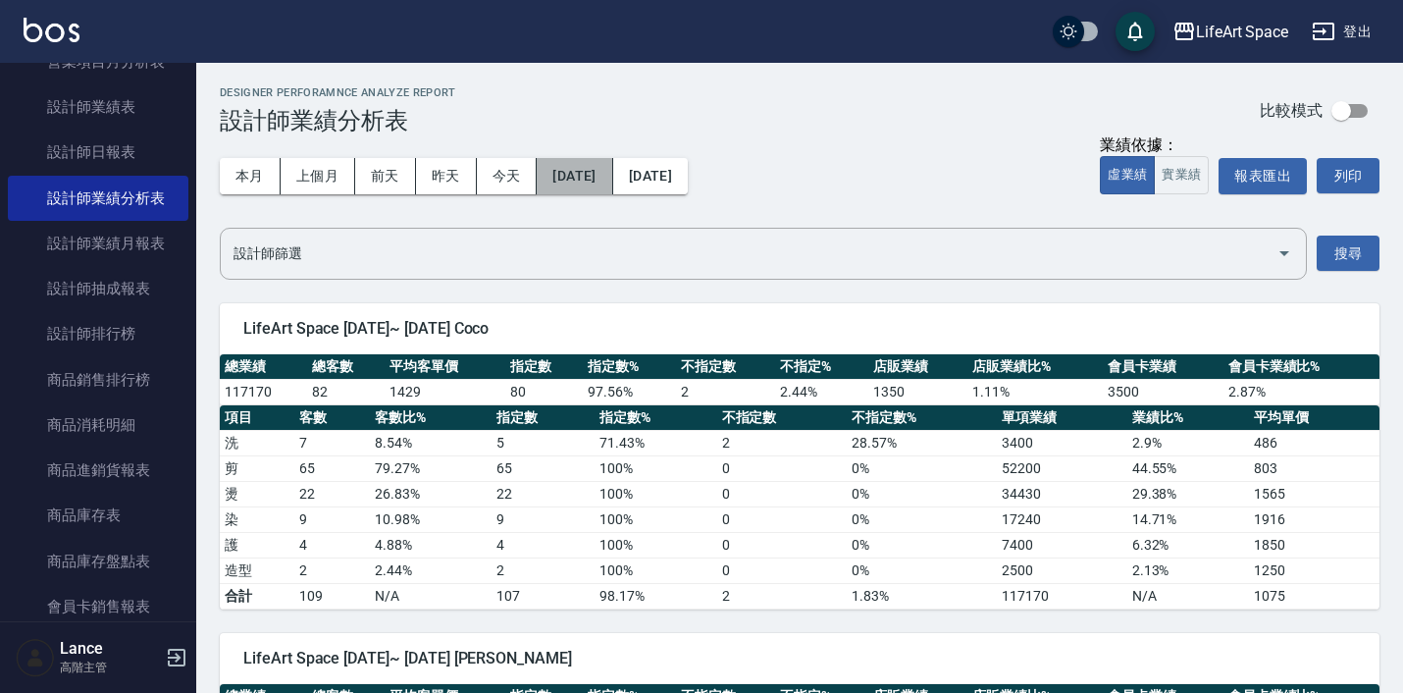
click at [612, 185] on button "[DATE]" at bounding box center [575, 176] width 76 height 36
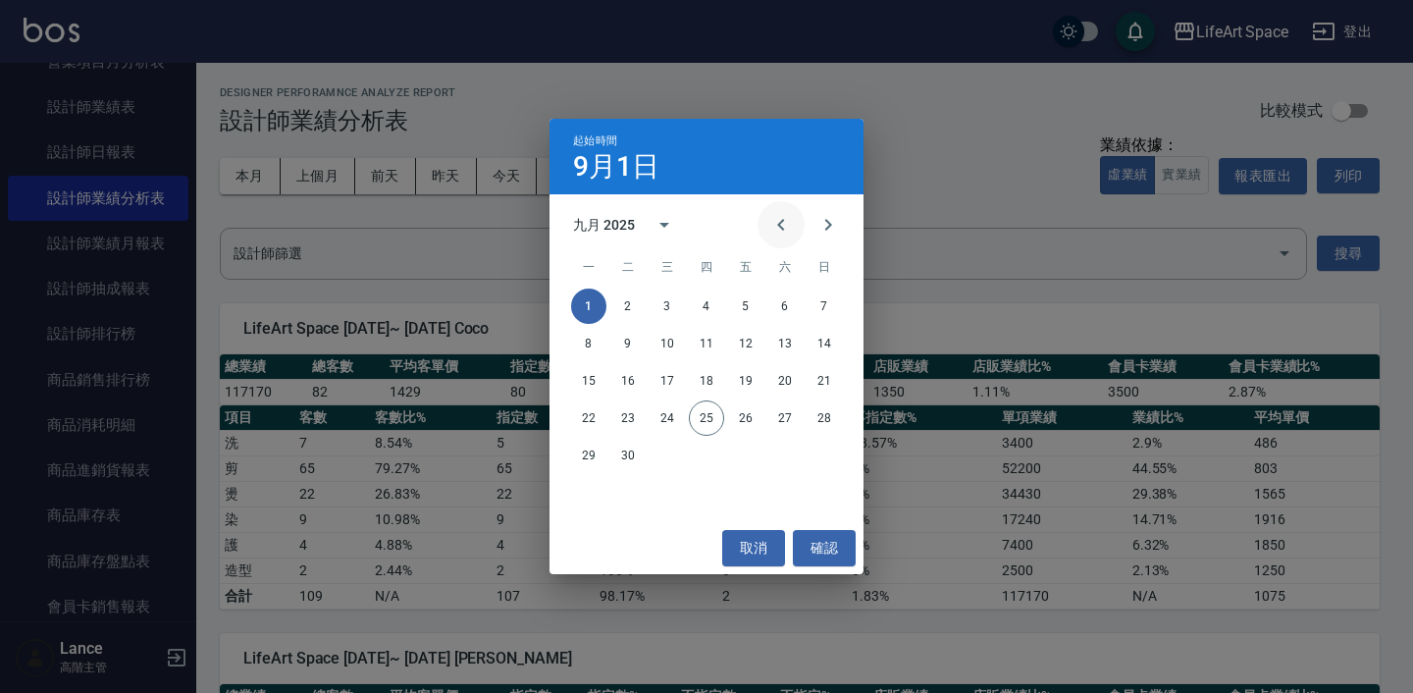
click at [786, 218] on icon "Previous month" at bounding box center [781, 225] width 24 height 24
click at [829, 297] on button "1" at bounding box center [824, 305] width 35 height 35
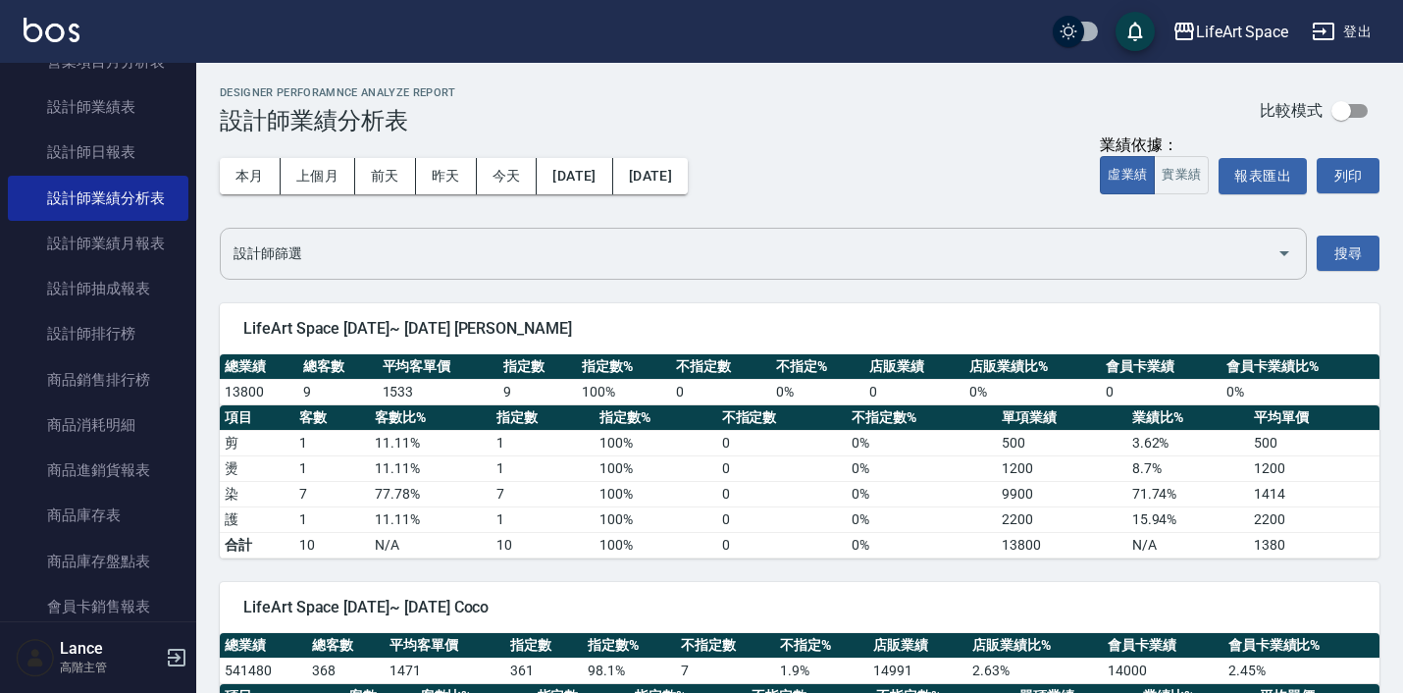
click at [572, 251] on input "設計師篩選" at bounding box center [749, 253] width 1040 height 34
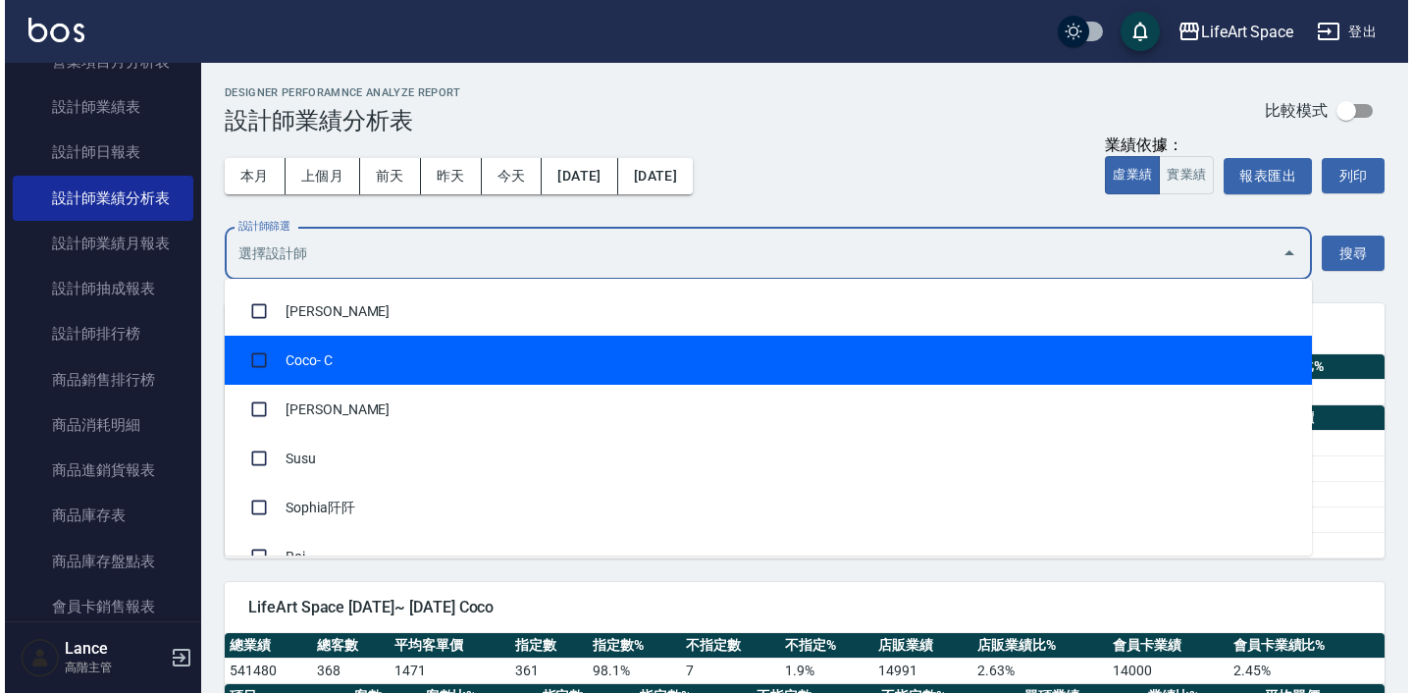
scroll to position [394, 0]
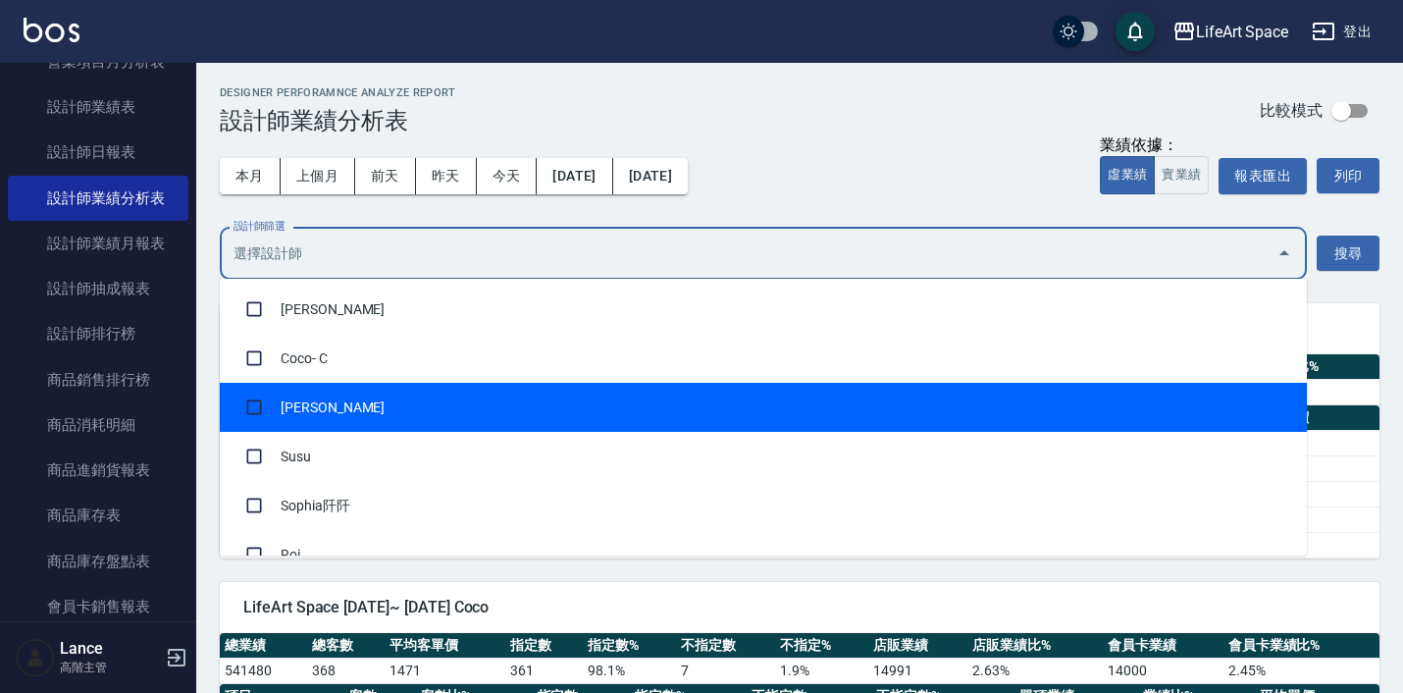
click at [497, 420] on li "[PERSON_NAME]" at bounding box center [763, 407] width 1087 height 49
checkbox input "true"
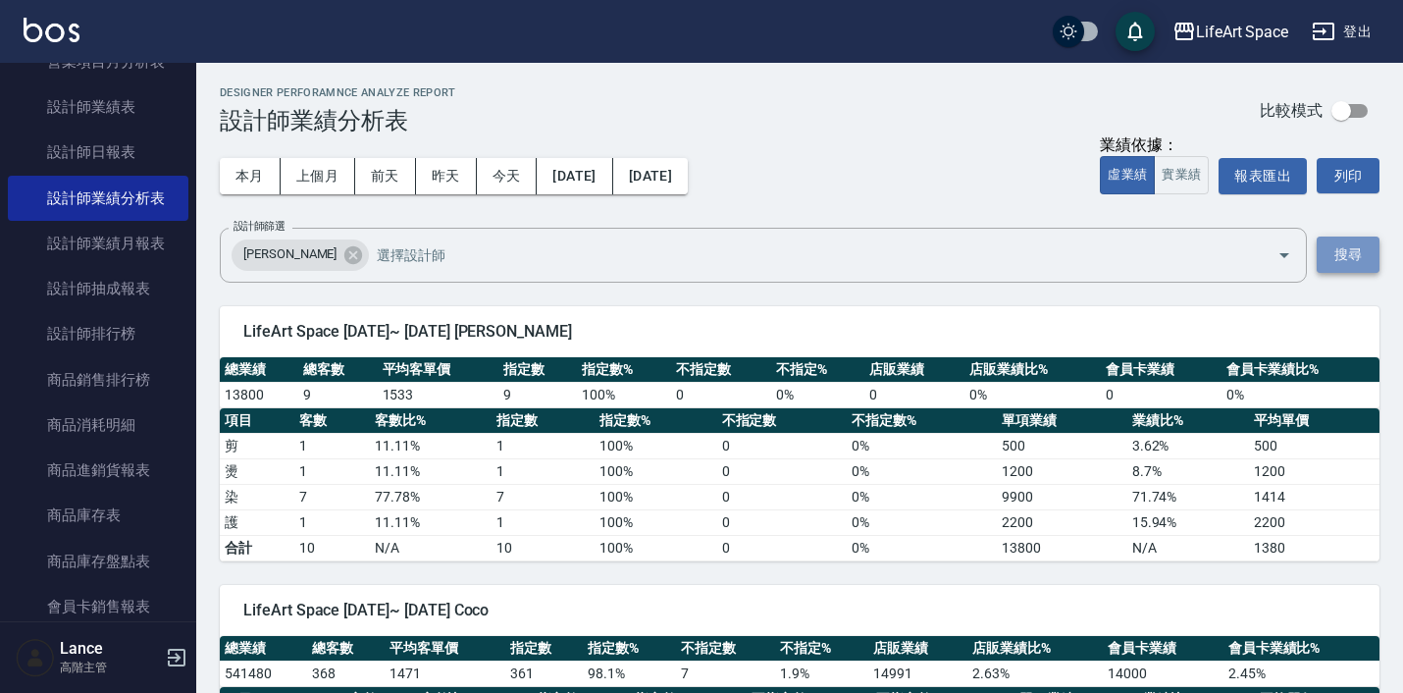
click at [1353, 264] on button "搜尋" at bounding box center [1348, 254] width 63 height 36
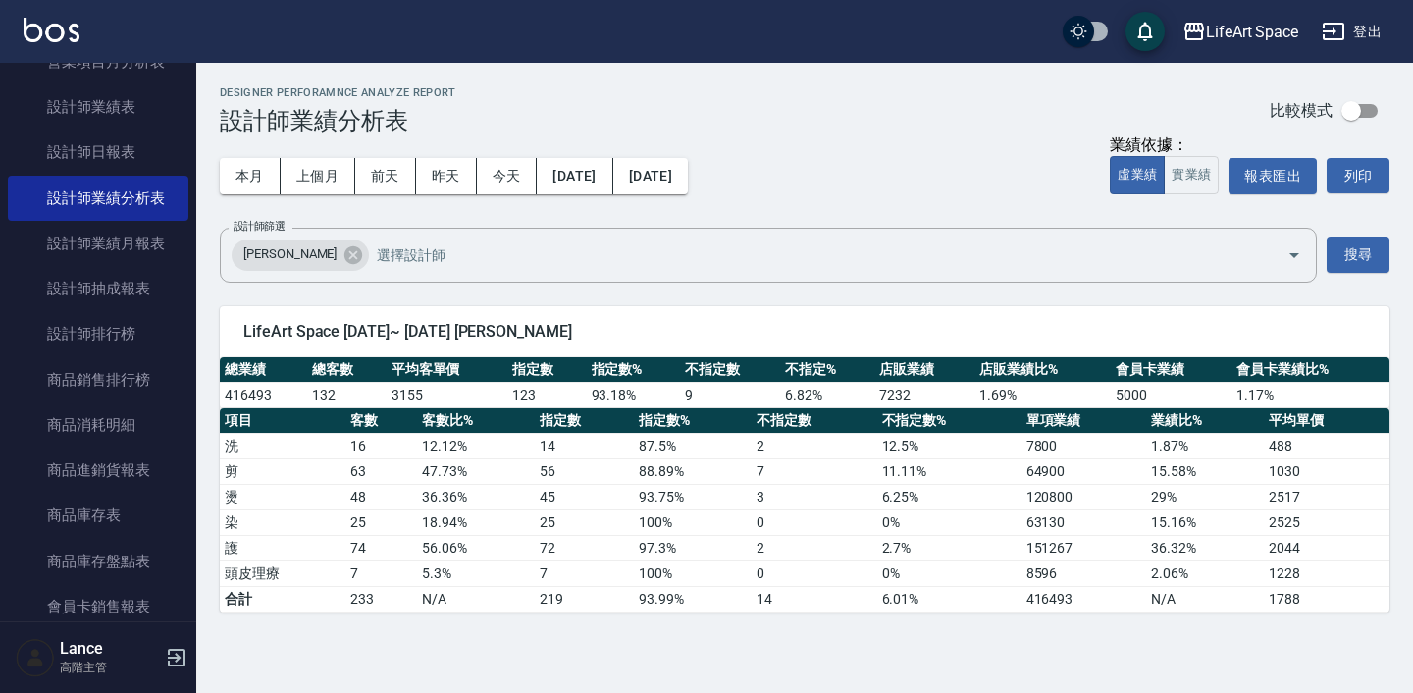
scroll to position [0, 0]
